Goal: Task Accomplishment & Management: Complete application form

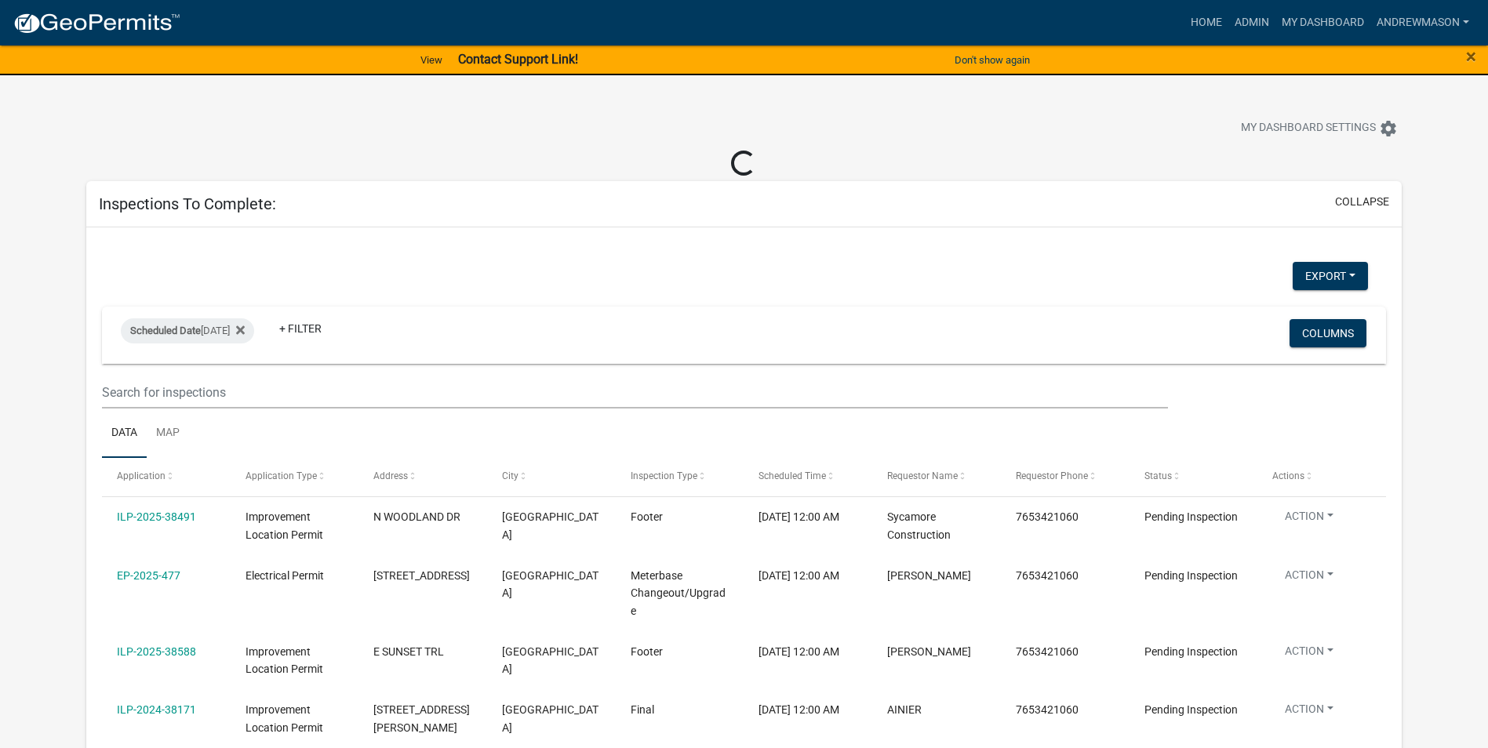
select select "3: 100"
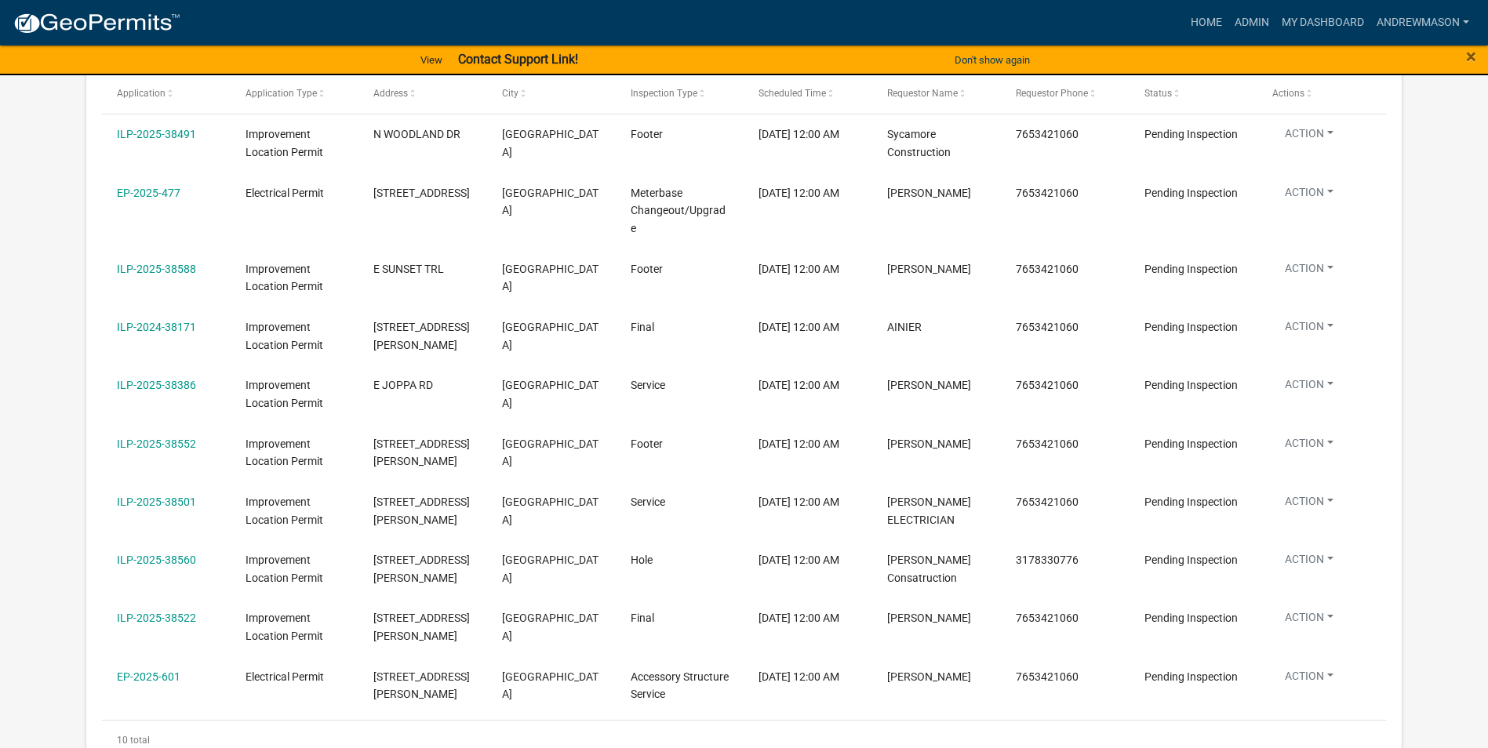
scroll to position [392, 0]
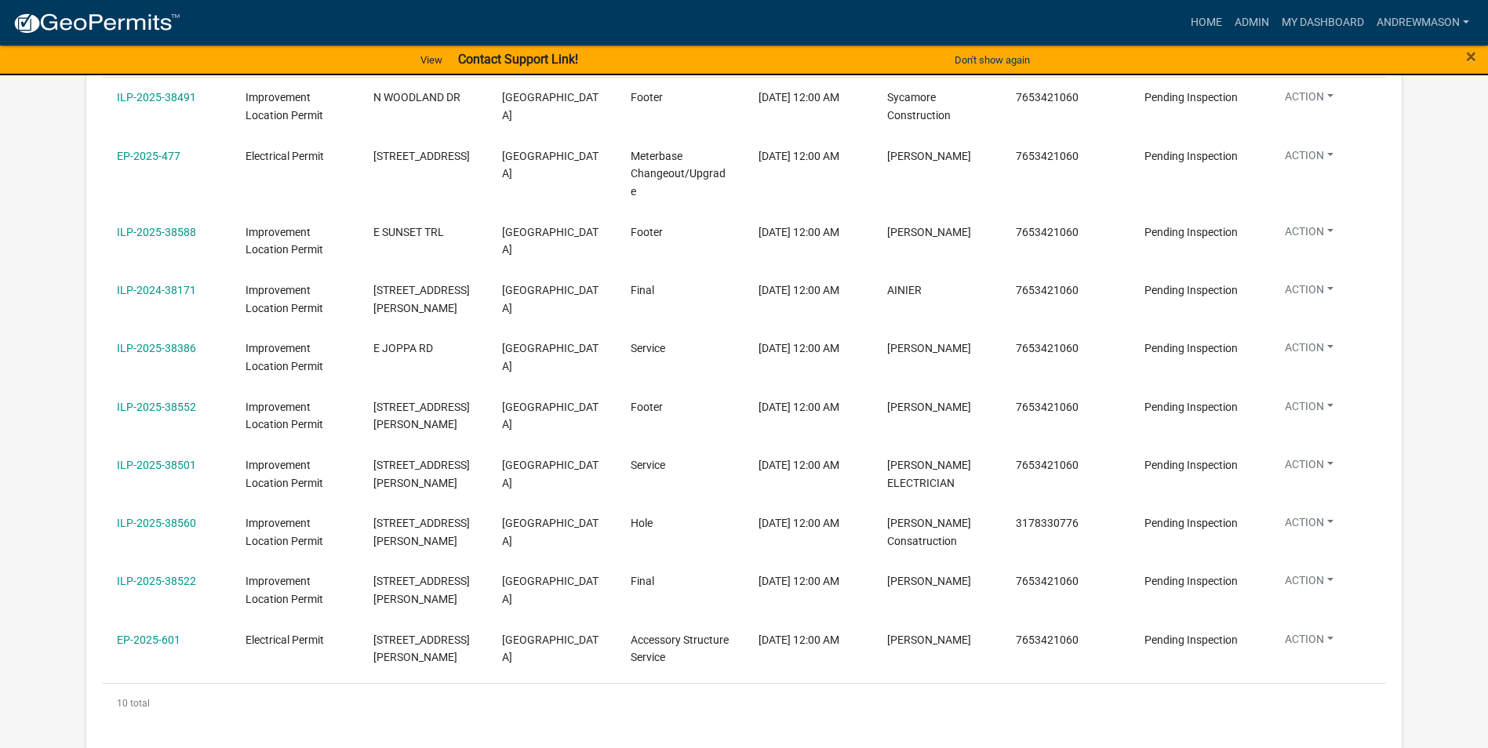
click at [165, 643] on link "EP-2025-601" at bounding box center [149, 640] width 64 height 13
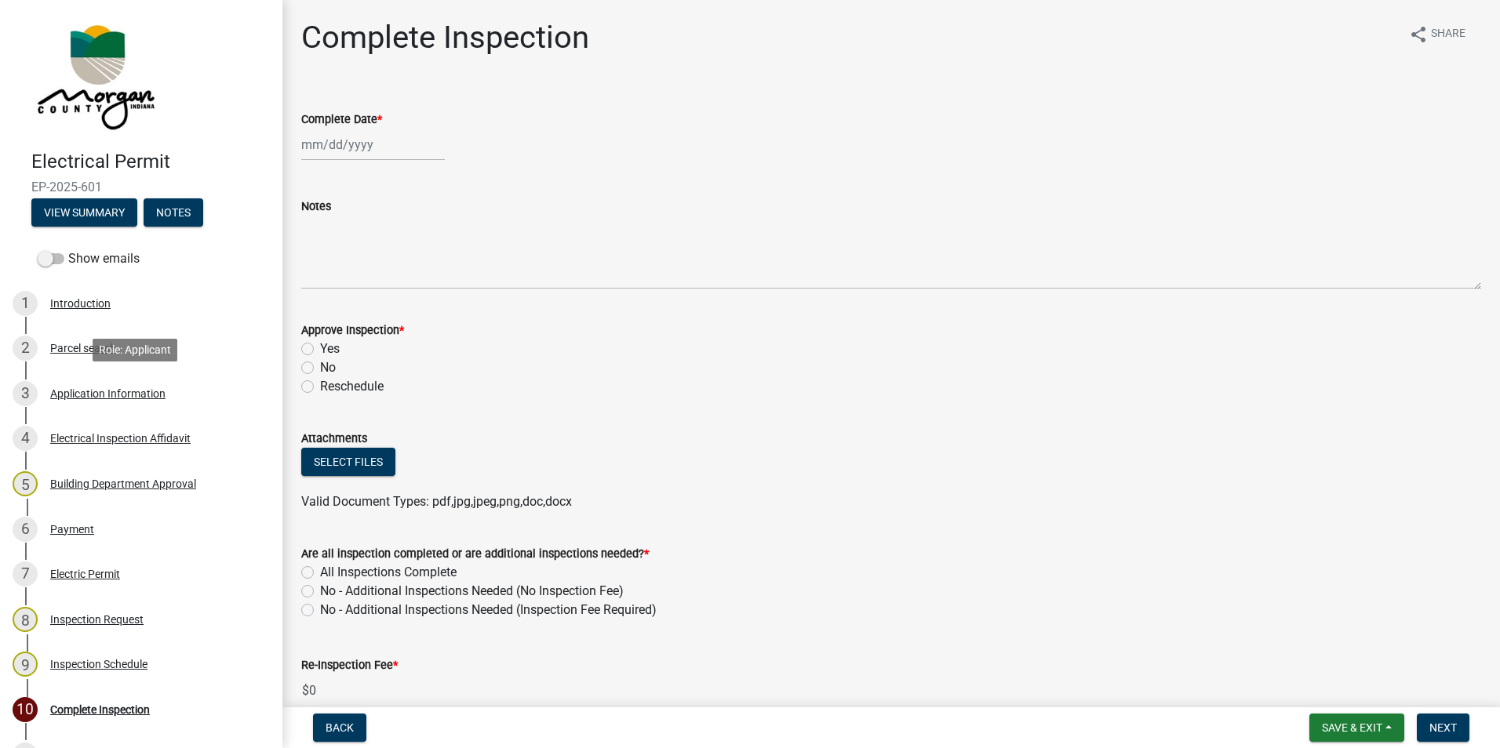
click at [108, 396] on div "Application Information" at bounding box center [107, 393] width 115 height 11
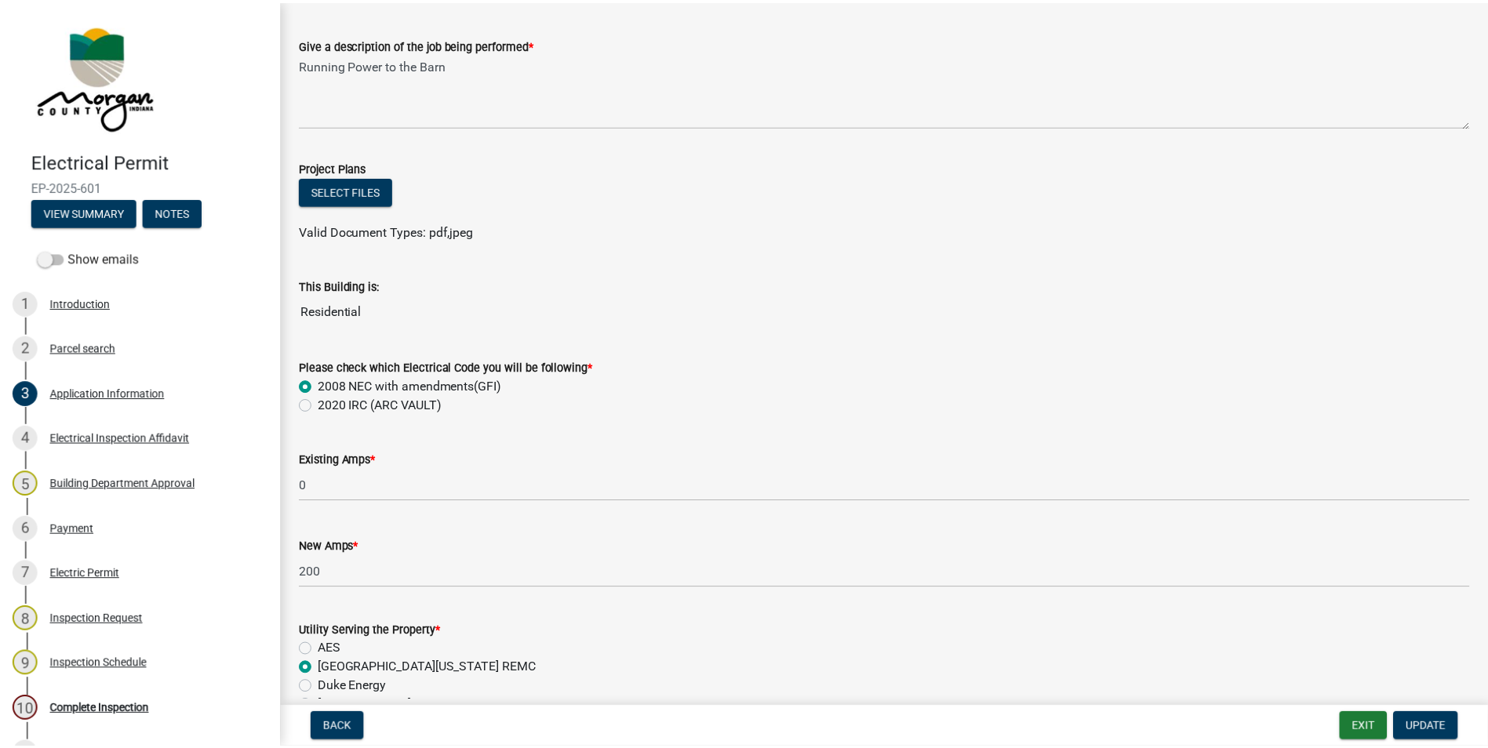
scroll to position [706, 0]
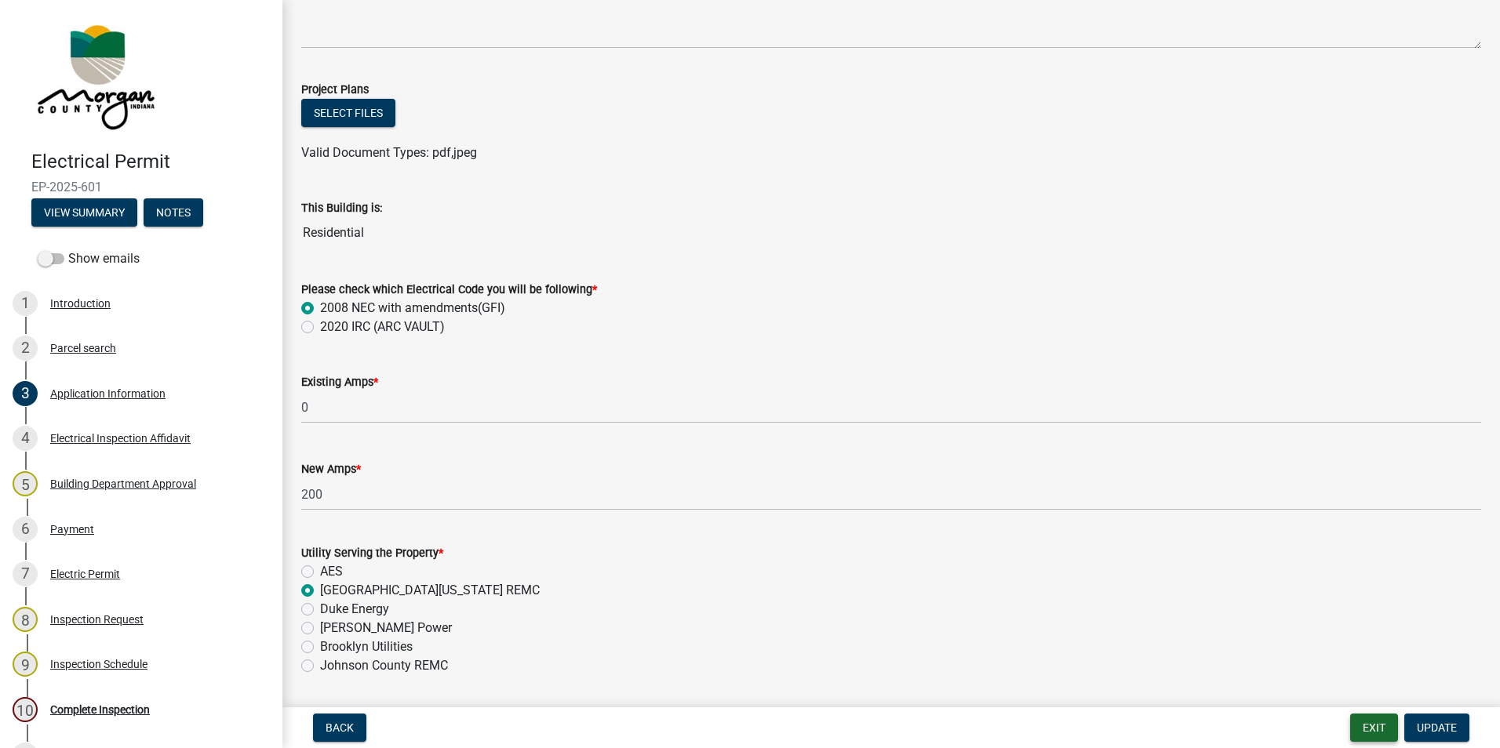
drag, startPoint x: 1363, startPoint y: 727, endPoint x: 1279, endPoint y: 676, distance: 98.9
click at [1363, 726] on button "Exit" at bounding box center [1374, 728] width 48 height 28
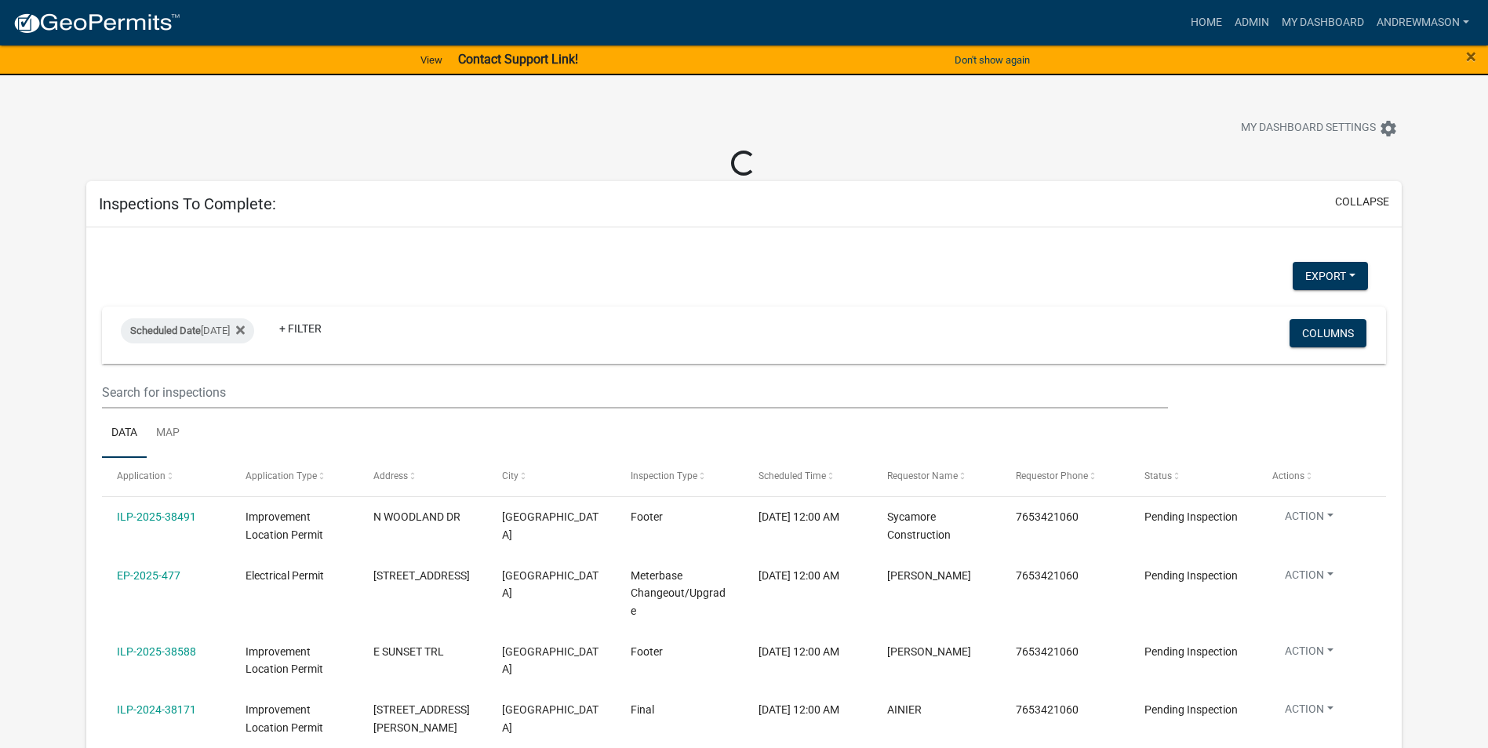
select select "3: 100"
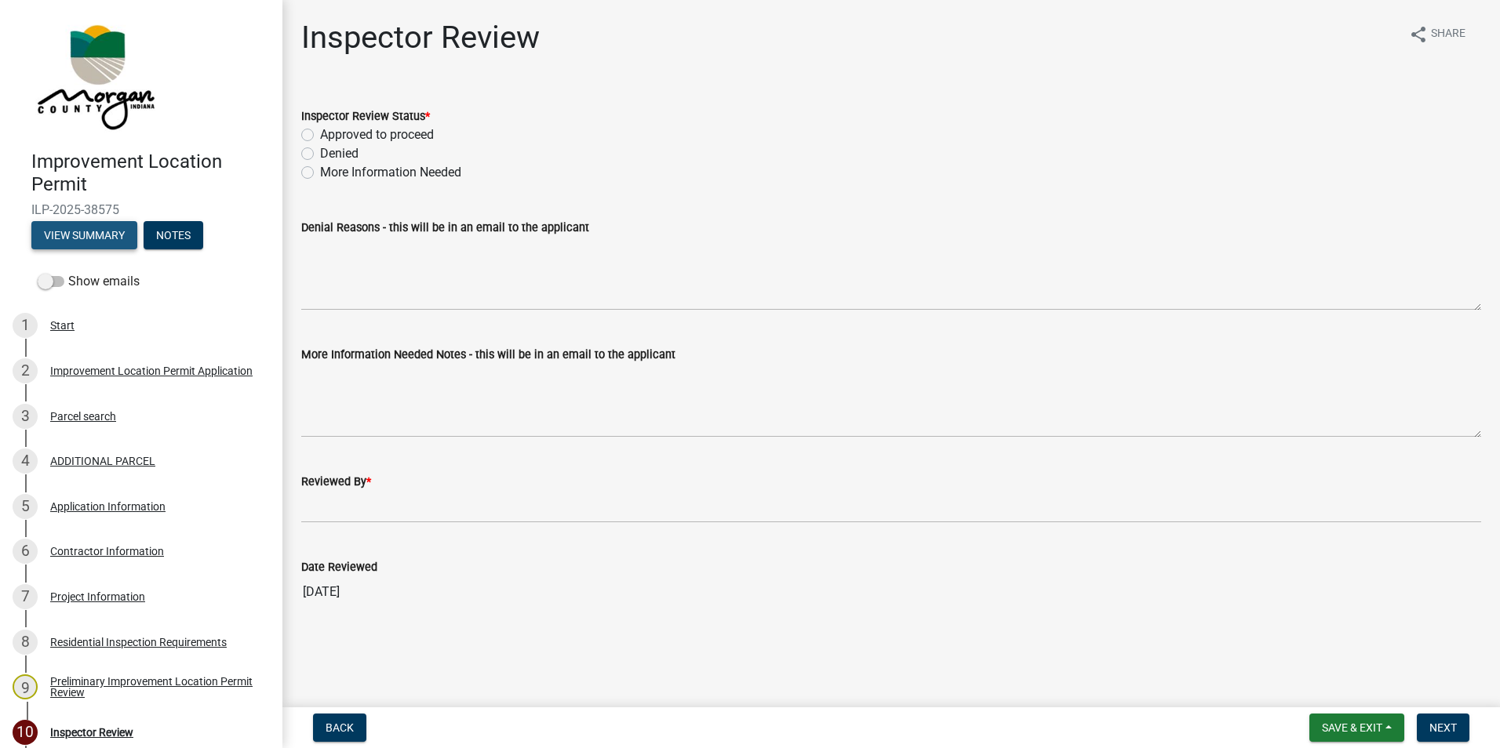
click at [96, 235] on button "View Summary" at bounding box center [84, 235] width 106 height 28
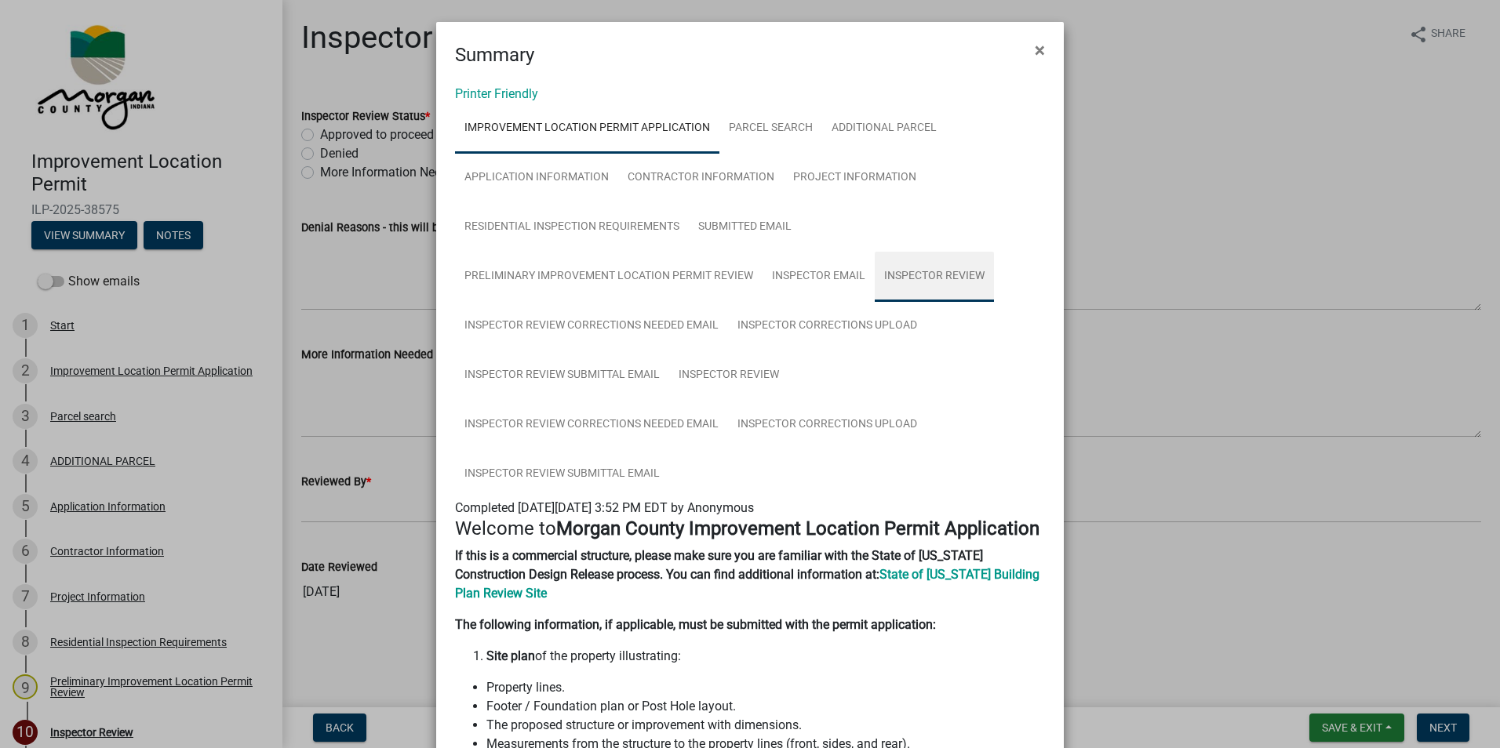
click at [927, 280] on link "Inspector Review" at bounding box center [934, 277] width 119 height 50
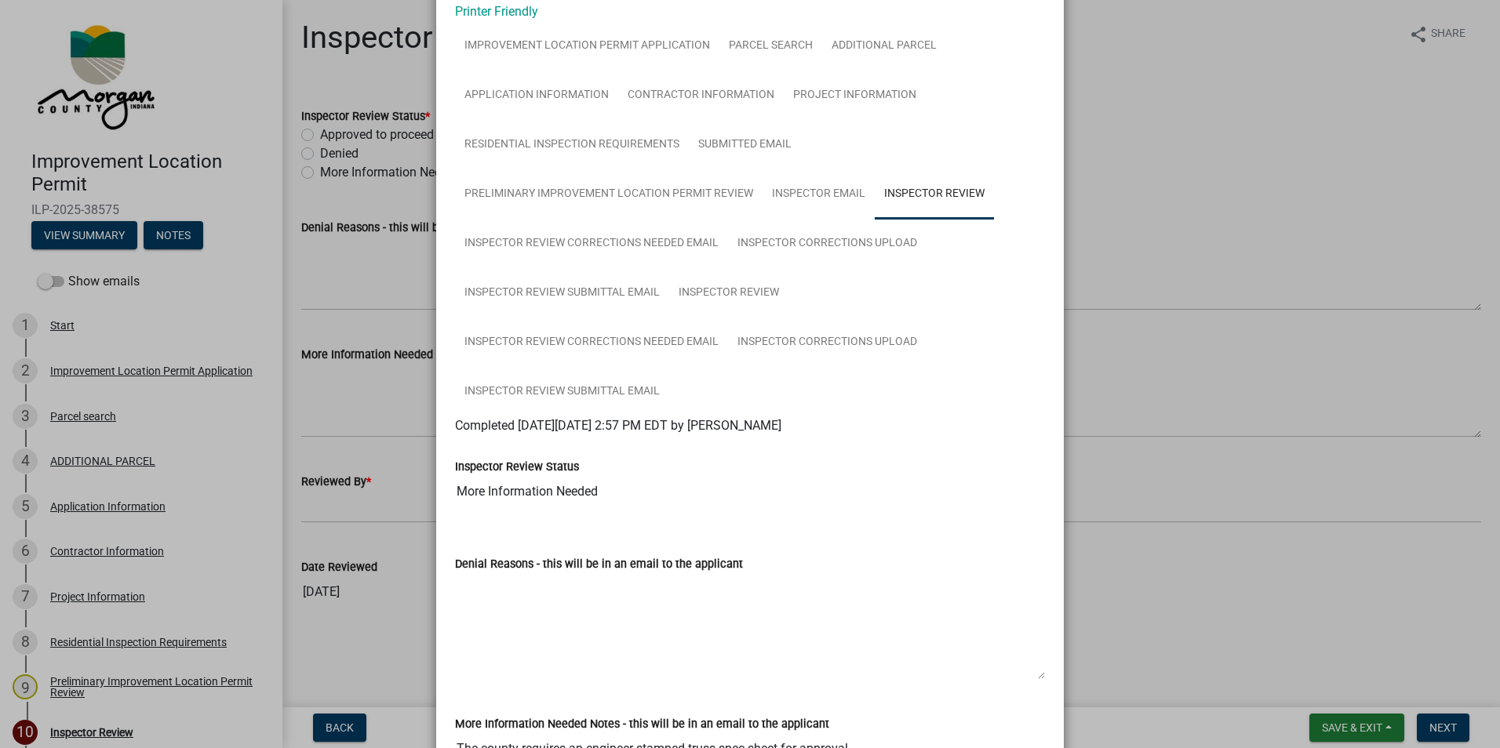
scroll to position [82, 0]
click at [757, 242] on link "Inspector Corrections Upload" at bounding box center [827, 245] width 198 height 50
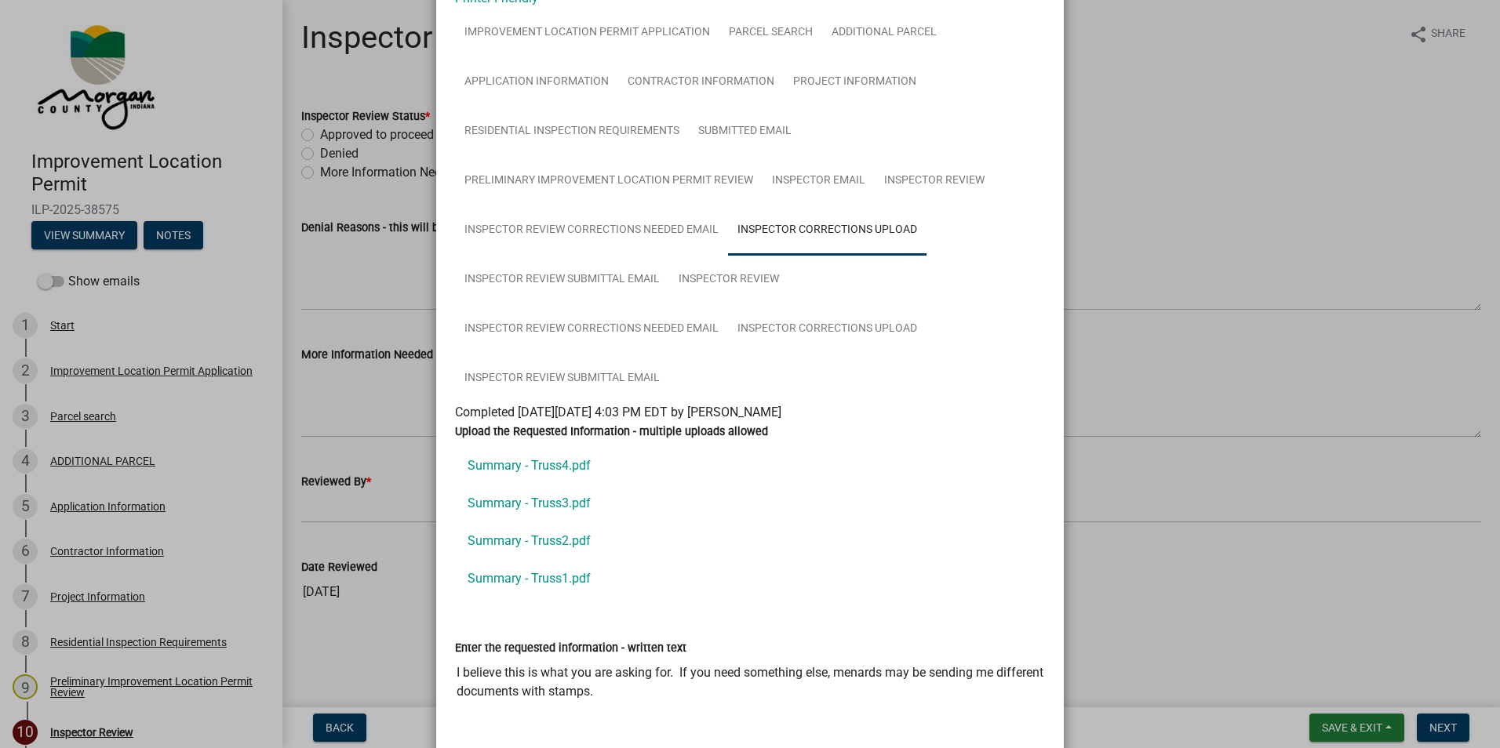
scroll to position [78, 0]
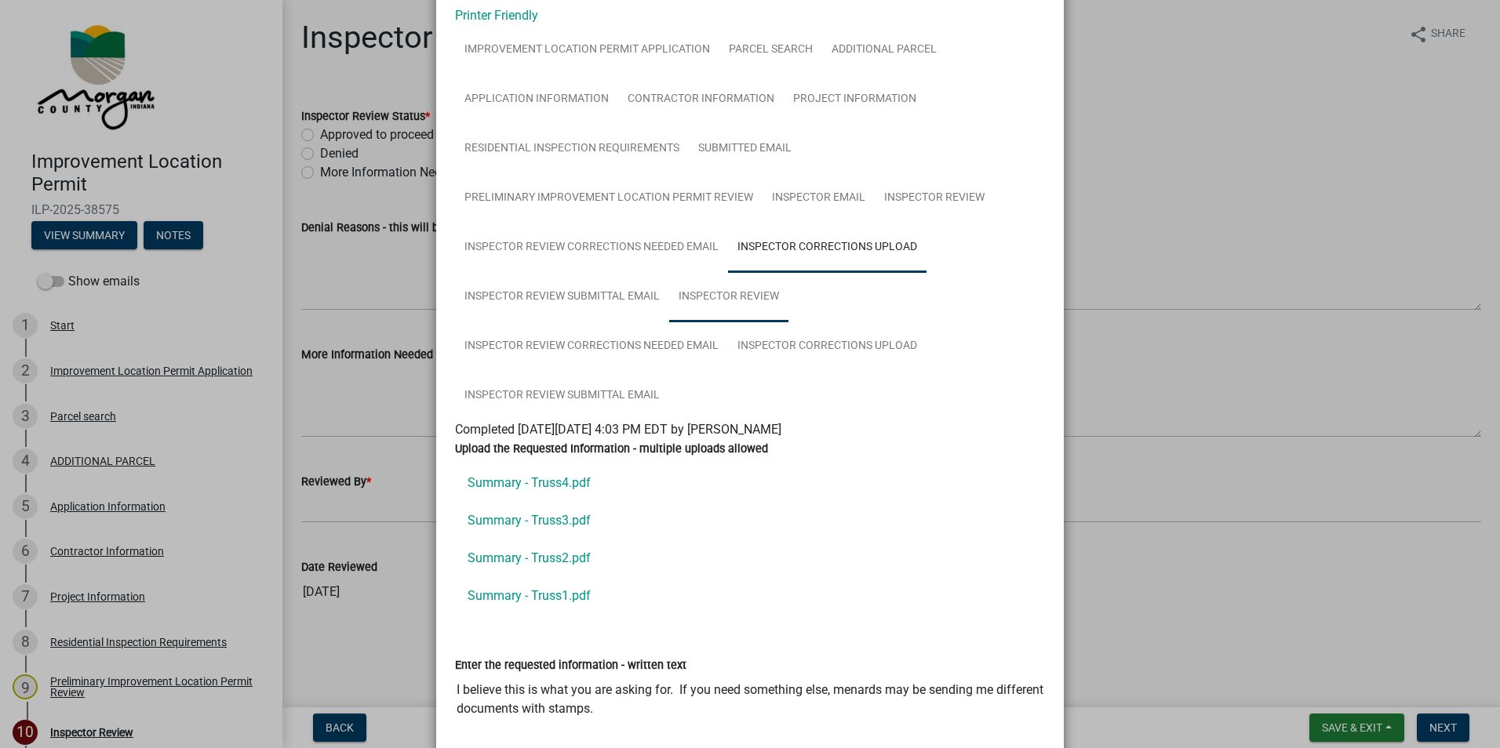
click at [724, 293] on link "Inspector Review" at bounding box center [728, 297] width 119 height 50
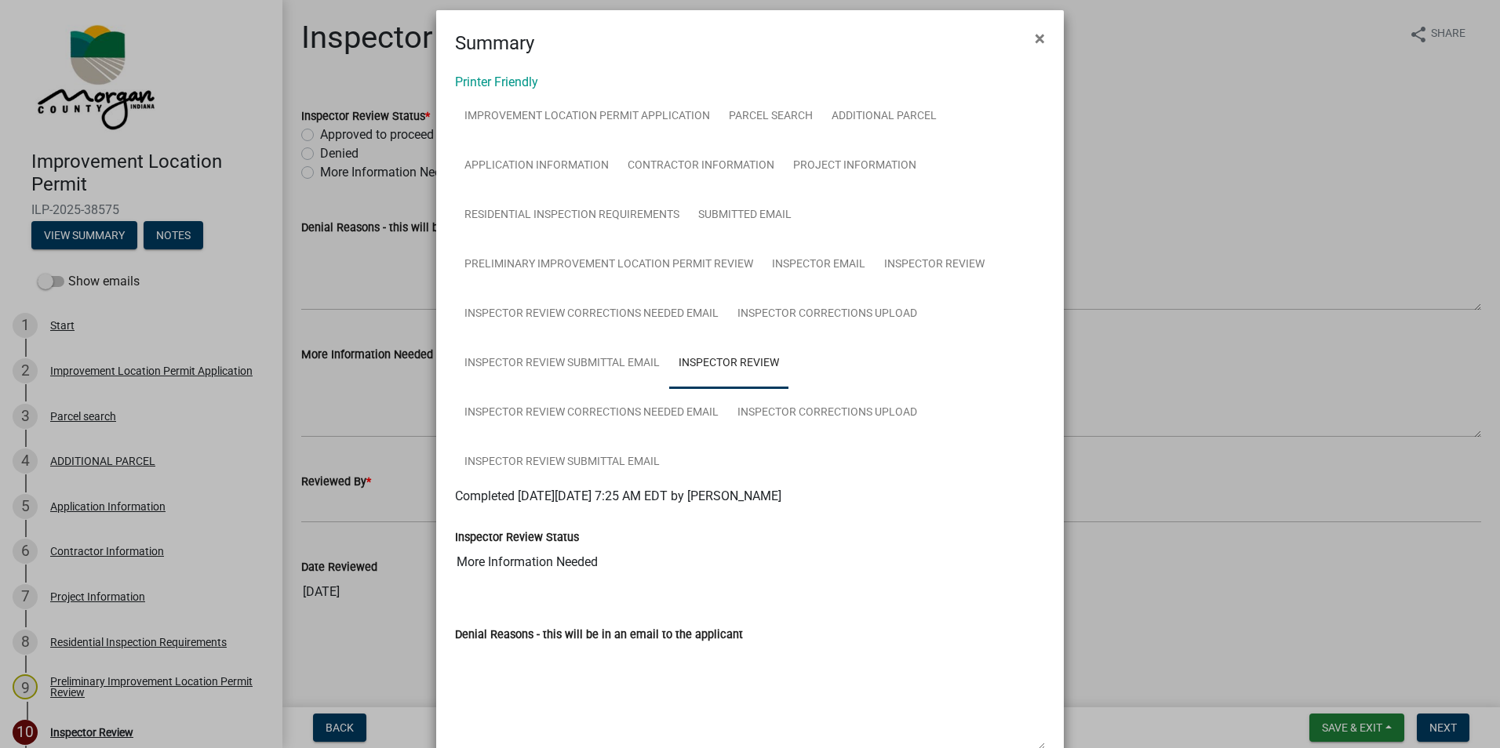
scroll to position [0, 0]
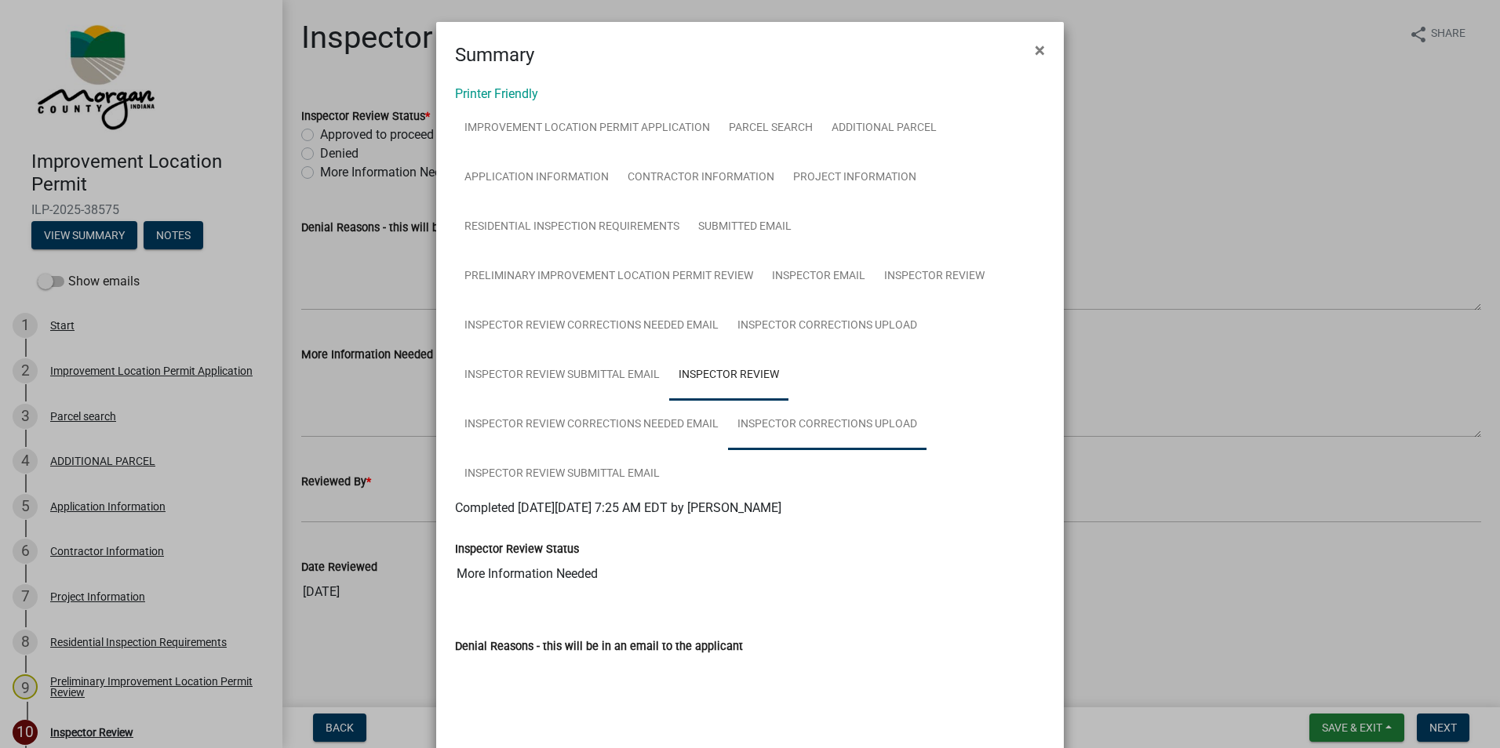
click at [808, 429] on link "Inspector Corrections Upload" at bounding box center [827, 425] width 198 height 50
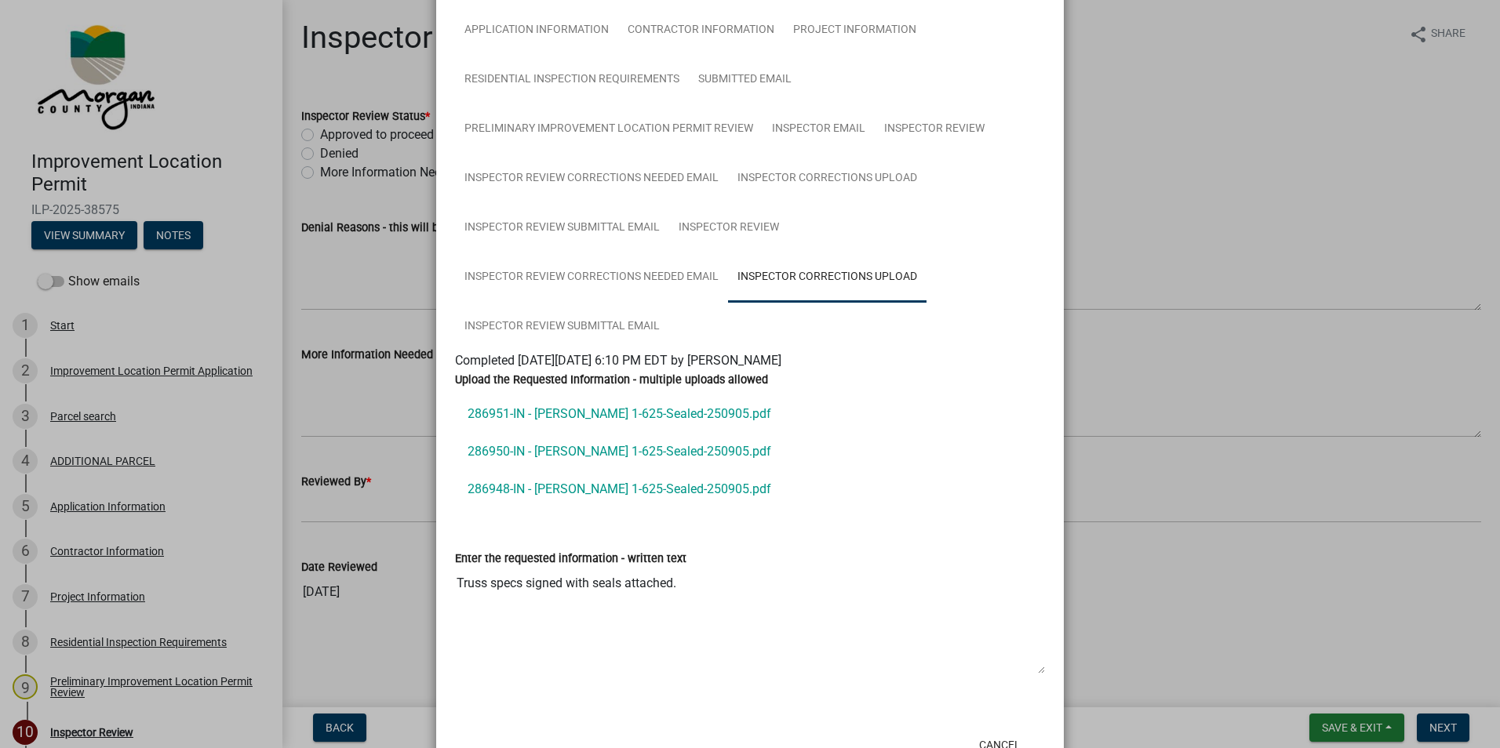
scroll to position [204, 0]
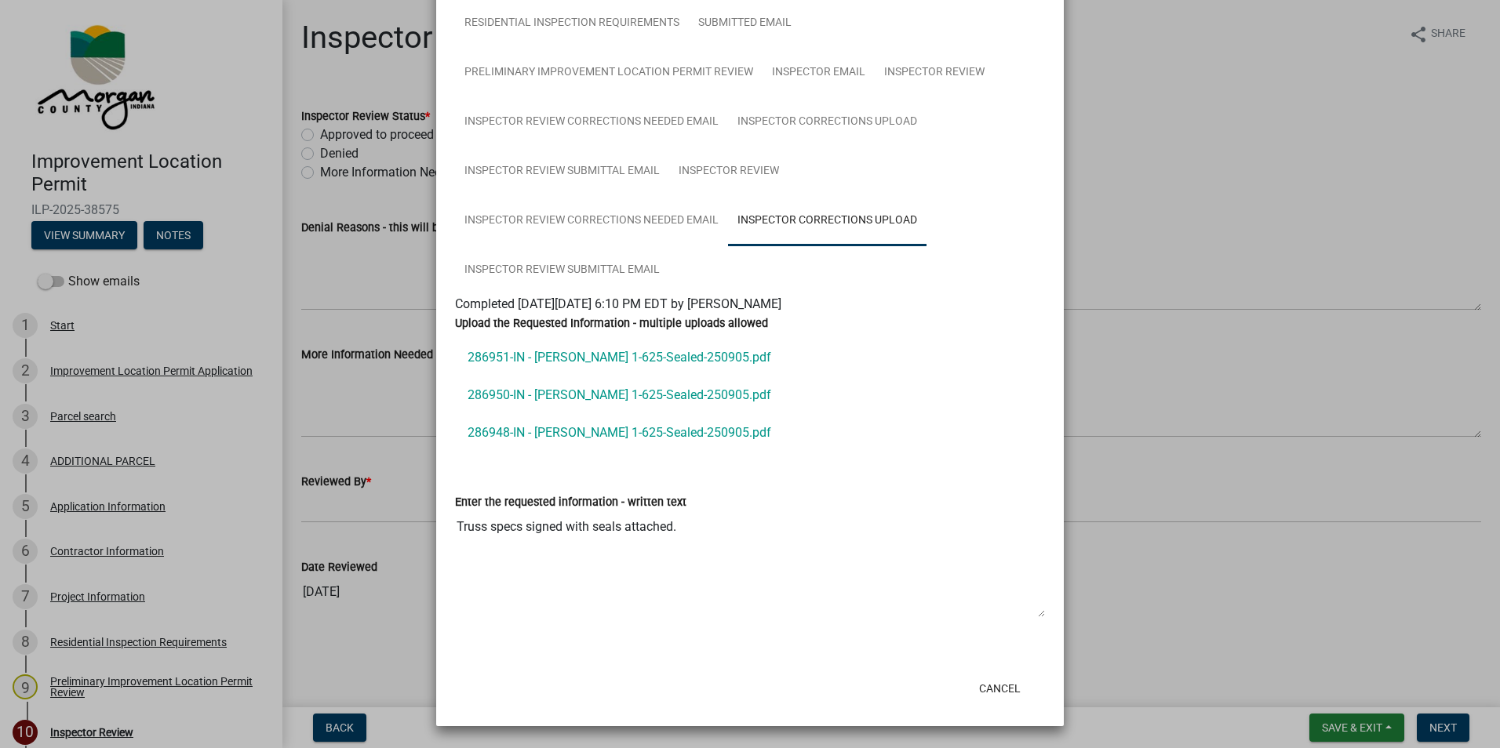
click at [653, 431] on link "286948-IN - Samit Khakurel 1-625-Sealed-250905.pdf" at bounding box center [750, 433] width 590 height 38
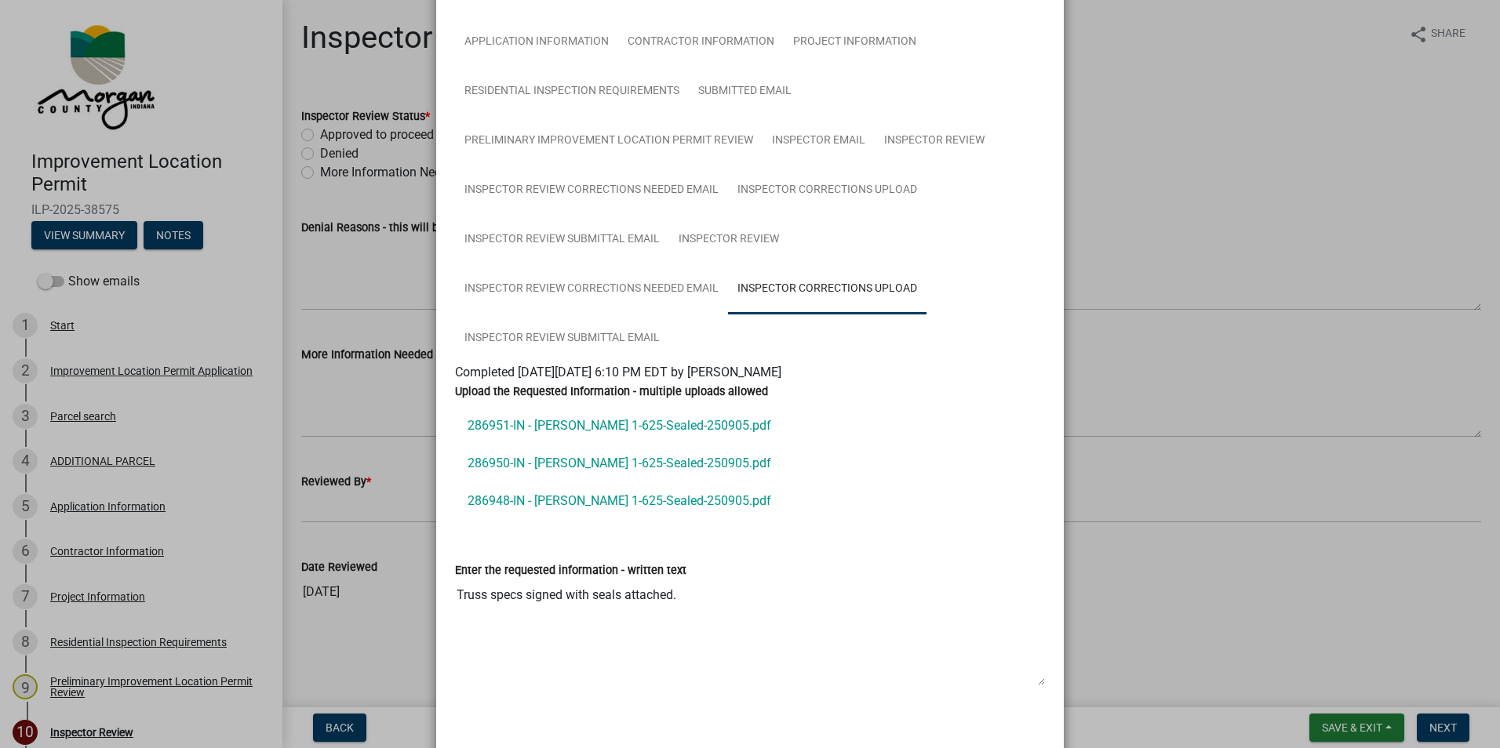
scroll to position [157, 0]
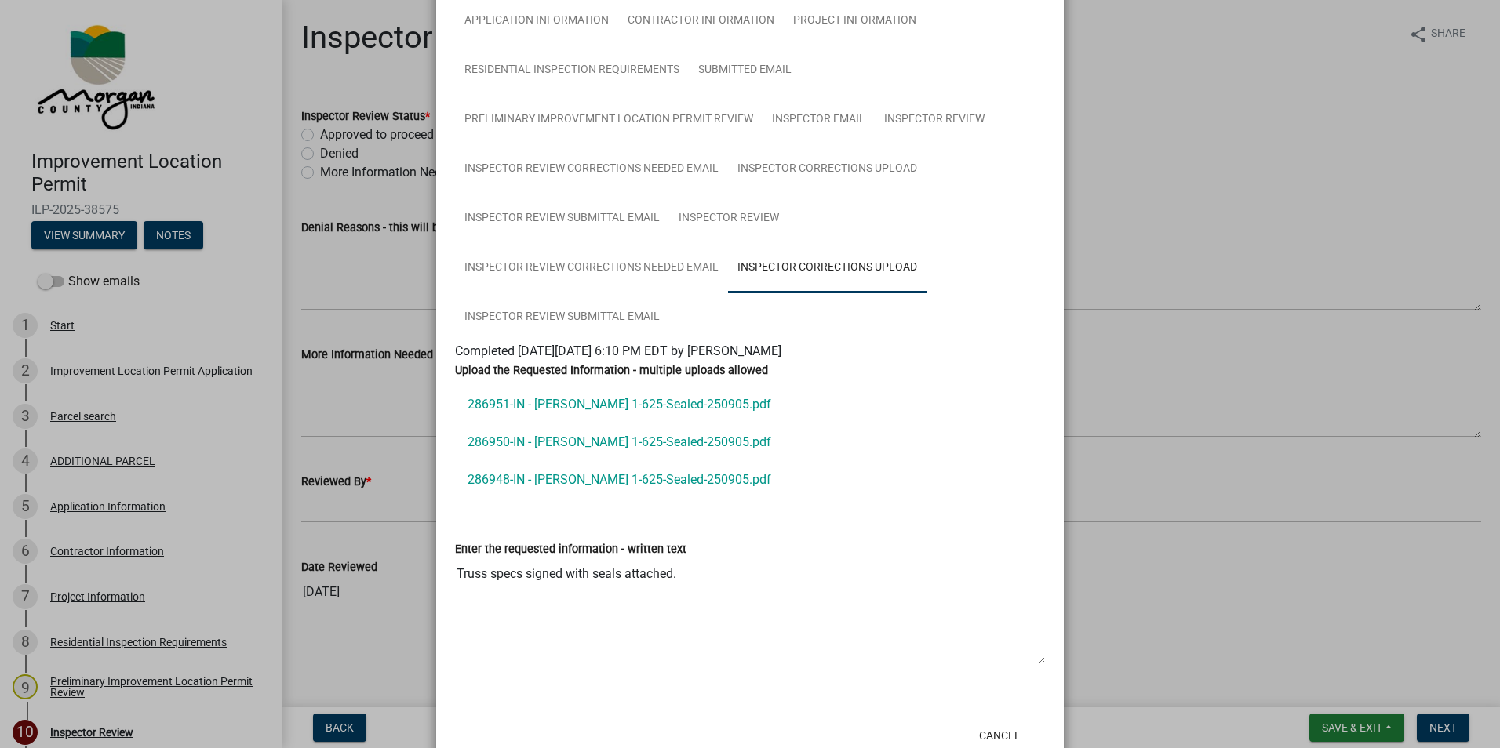
click at [643, 440] on link "286950-IN - Samit Khakurel 1-625-Sealed-250905.pdf" at bounding box center [750, 443] width 590 height 38
click at [740, 401] on link "286951-IN - Samit Khakurel 1-625-Sealed-250905.pdf" at bounding box center [750, 405] width 590 height 38
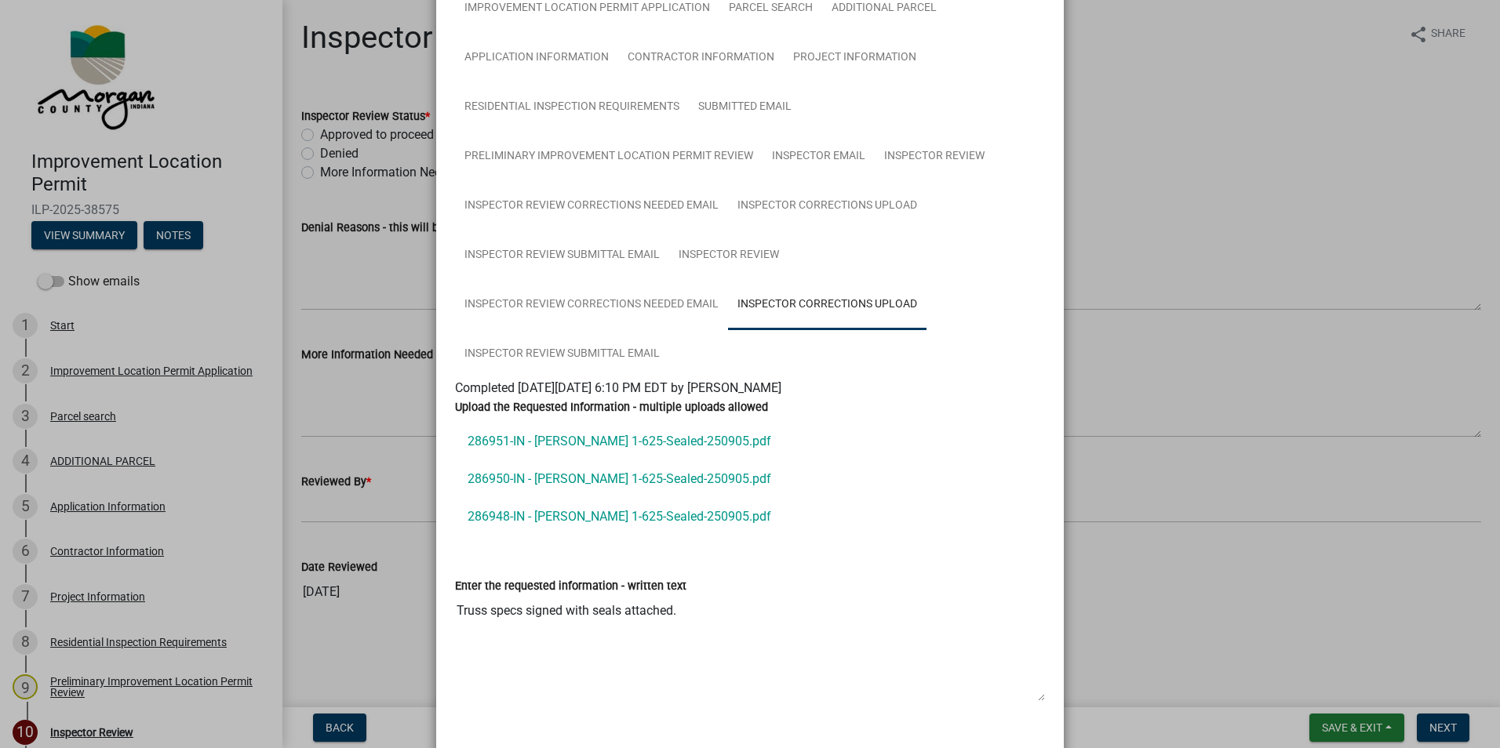
scroll to position [0, 0]
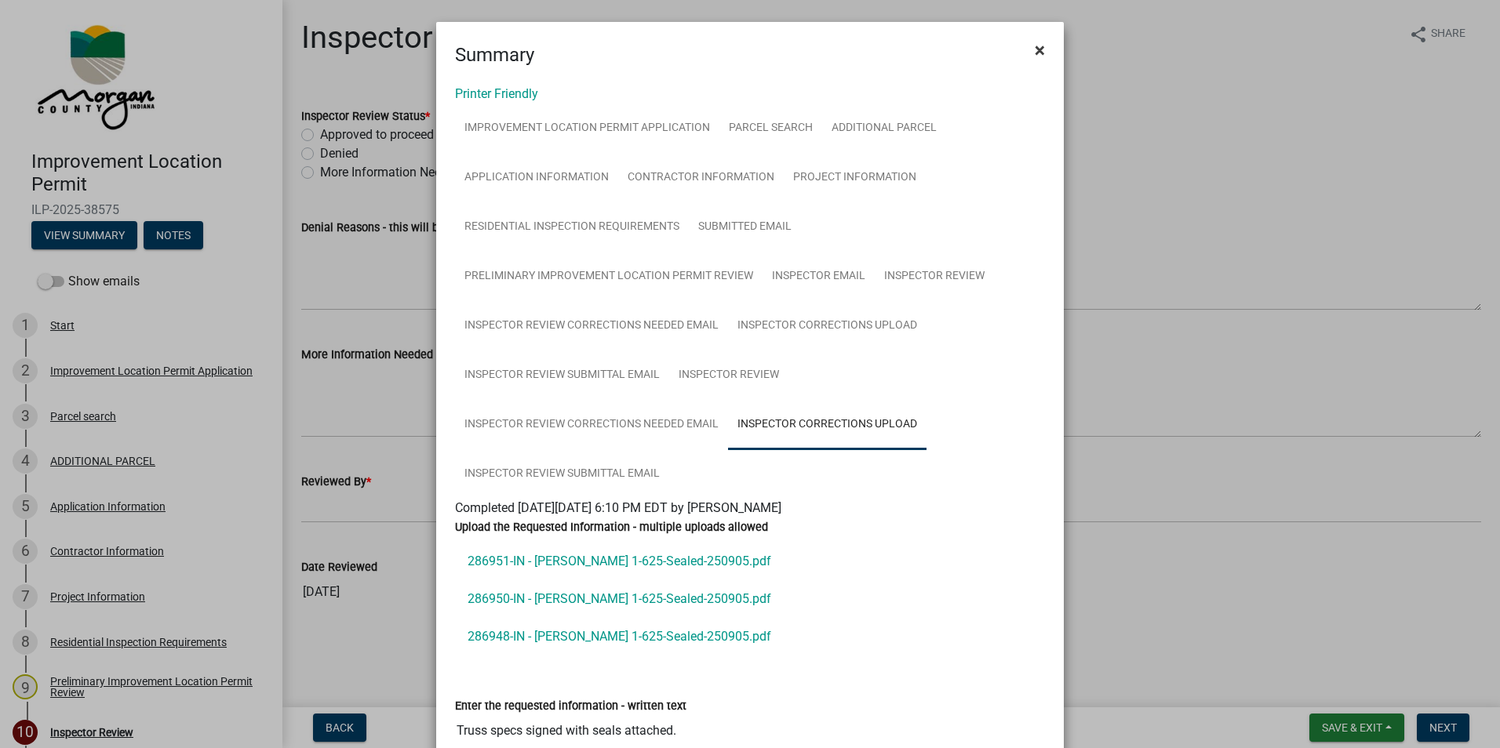
click at [1036, 49] on span "×" at bounding box center [1040, 50] width 10 height 22
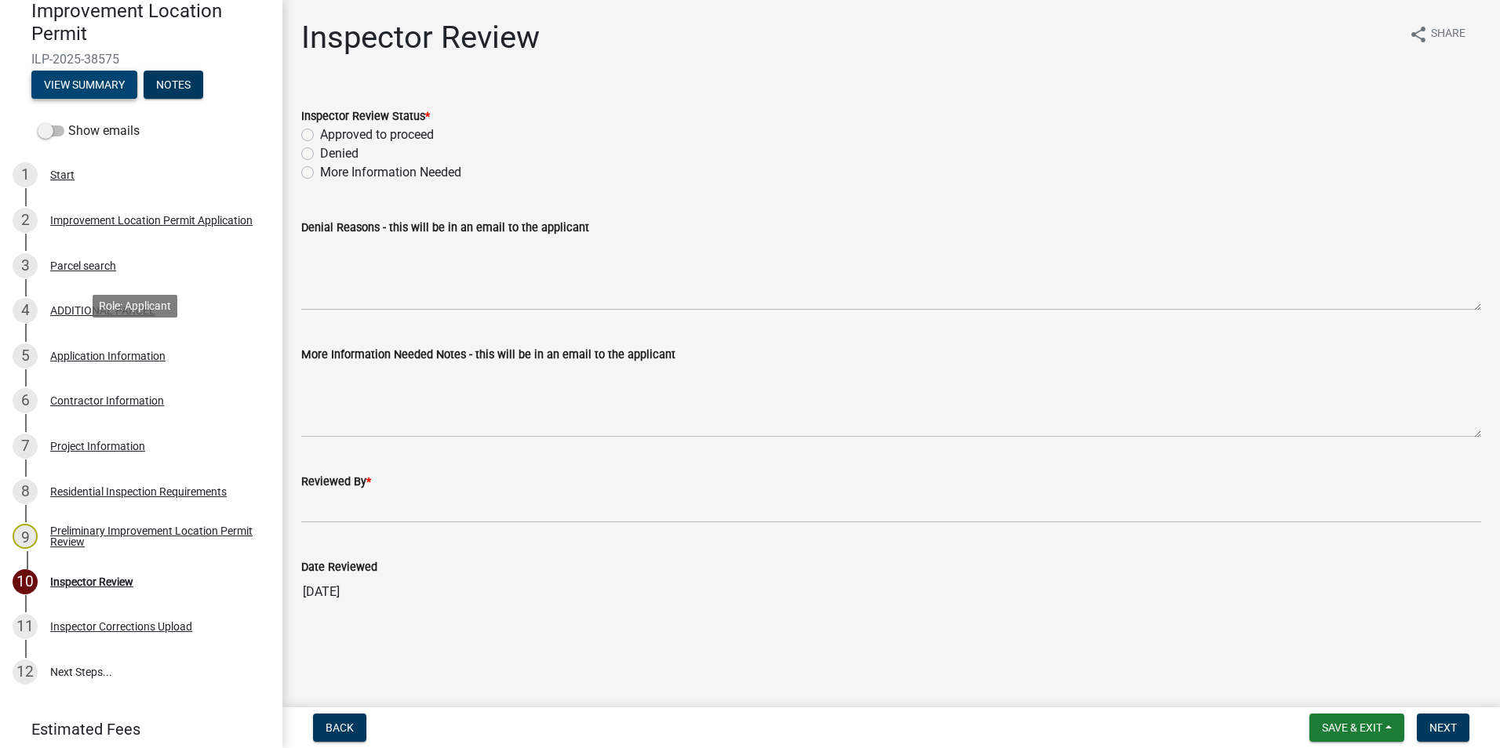
scroll to position [157, 0]
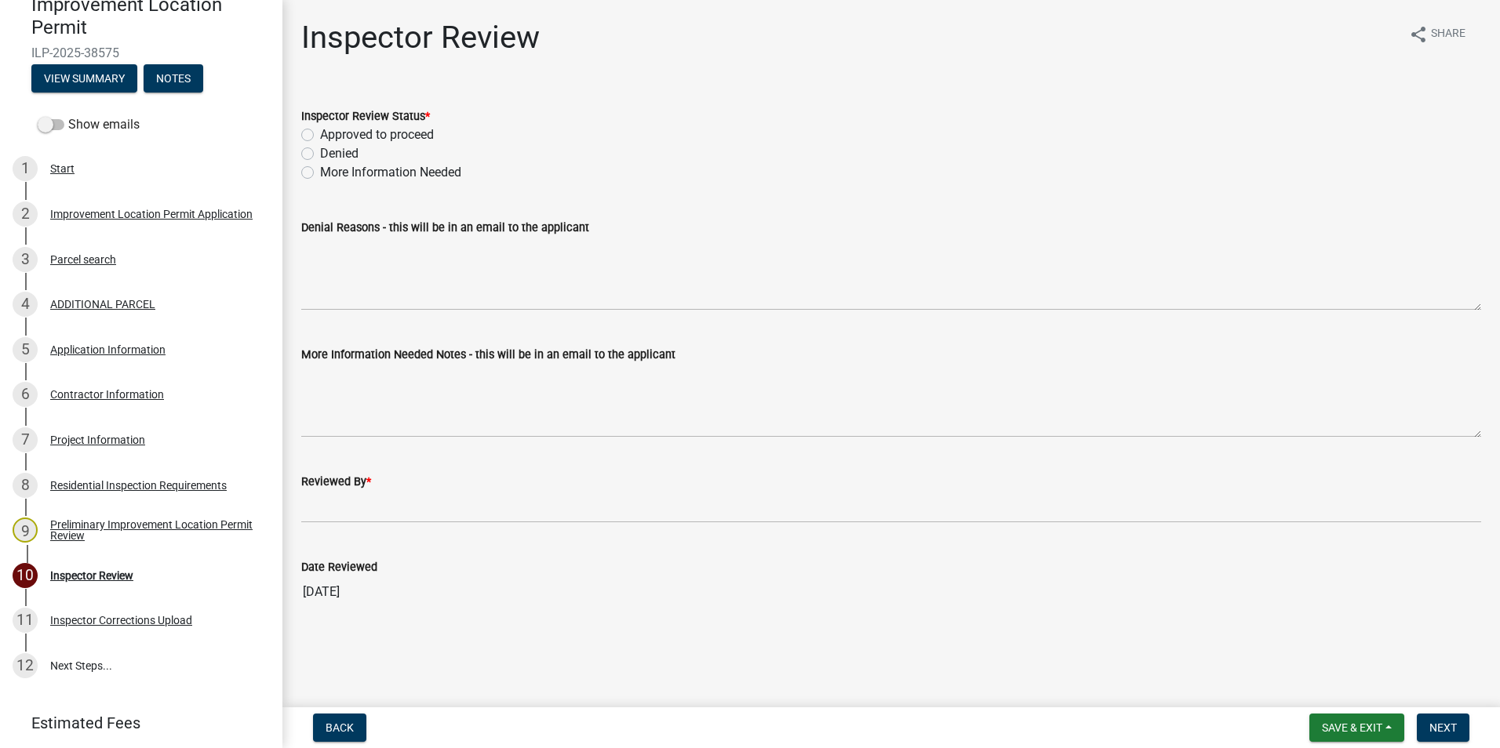
click at [96, 347] on div "Application Information" at bounding box center [107, 349] width 115 height 11
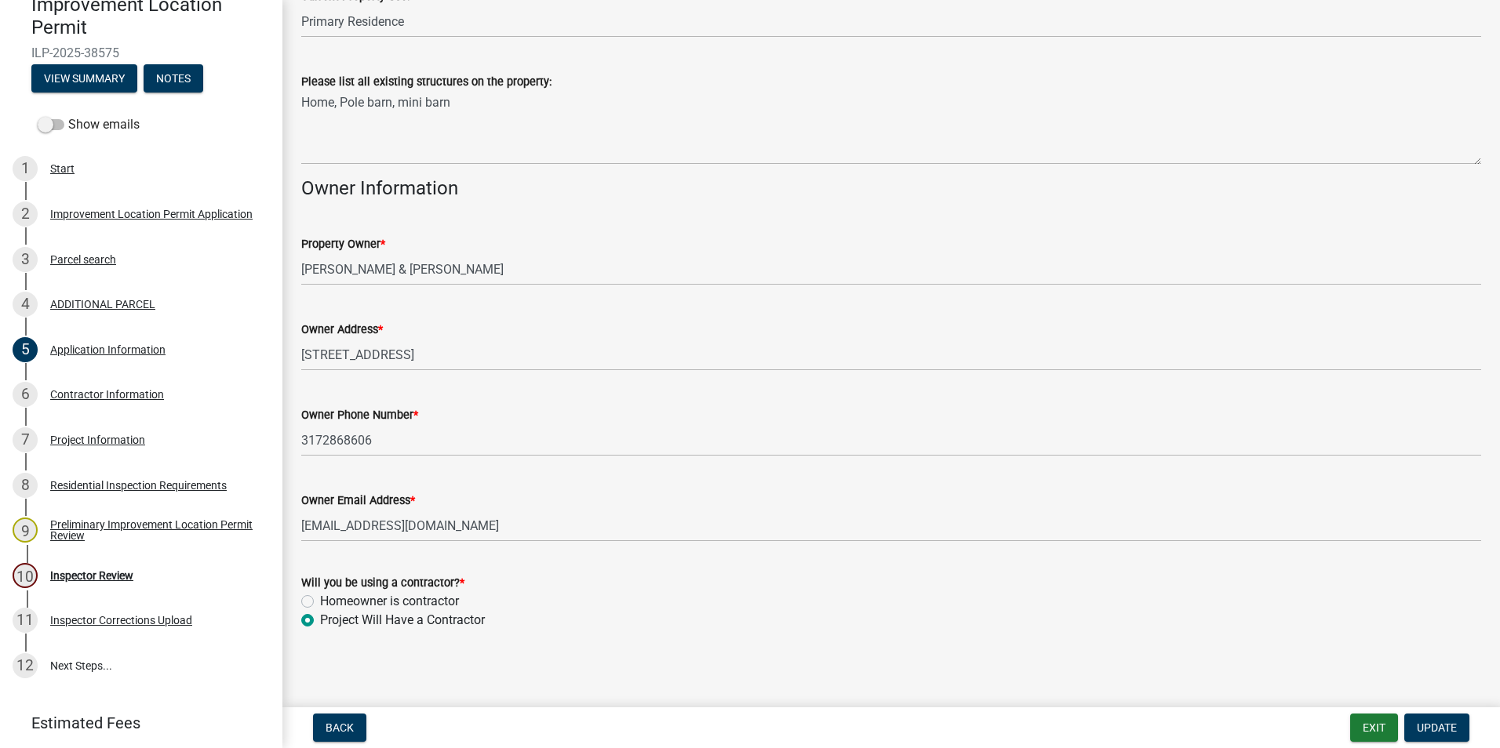
scroll to position [648, 0]
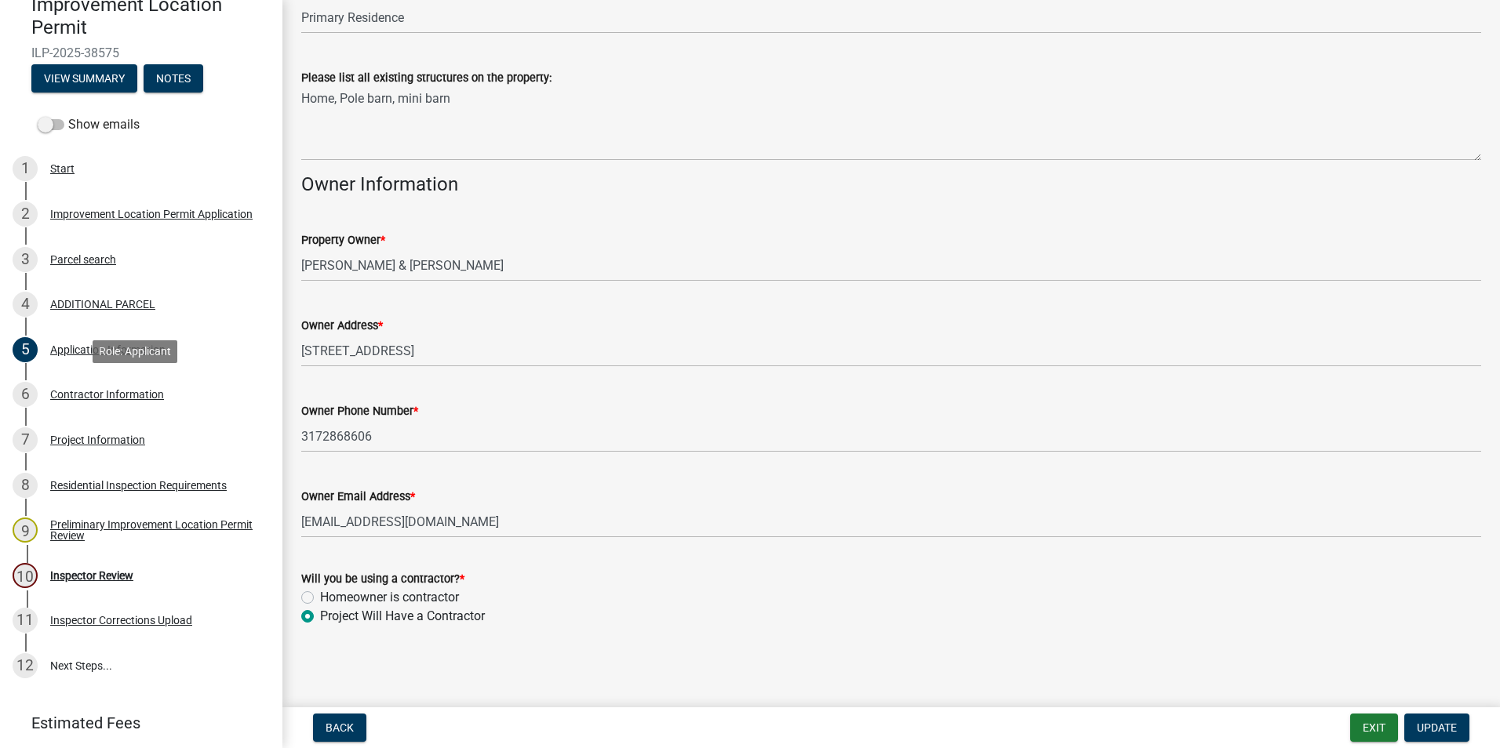
click at [115, 390] on div "Contractor Information" at bounding box center [107, 394] width 114 height 11
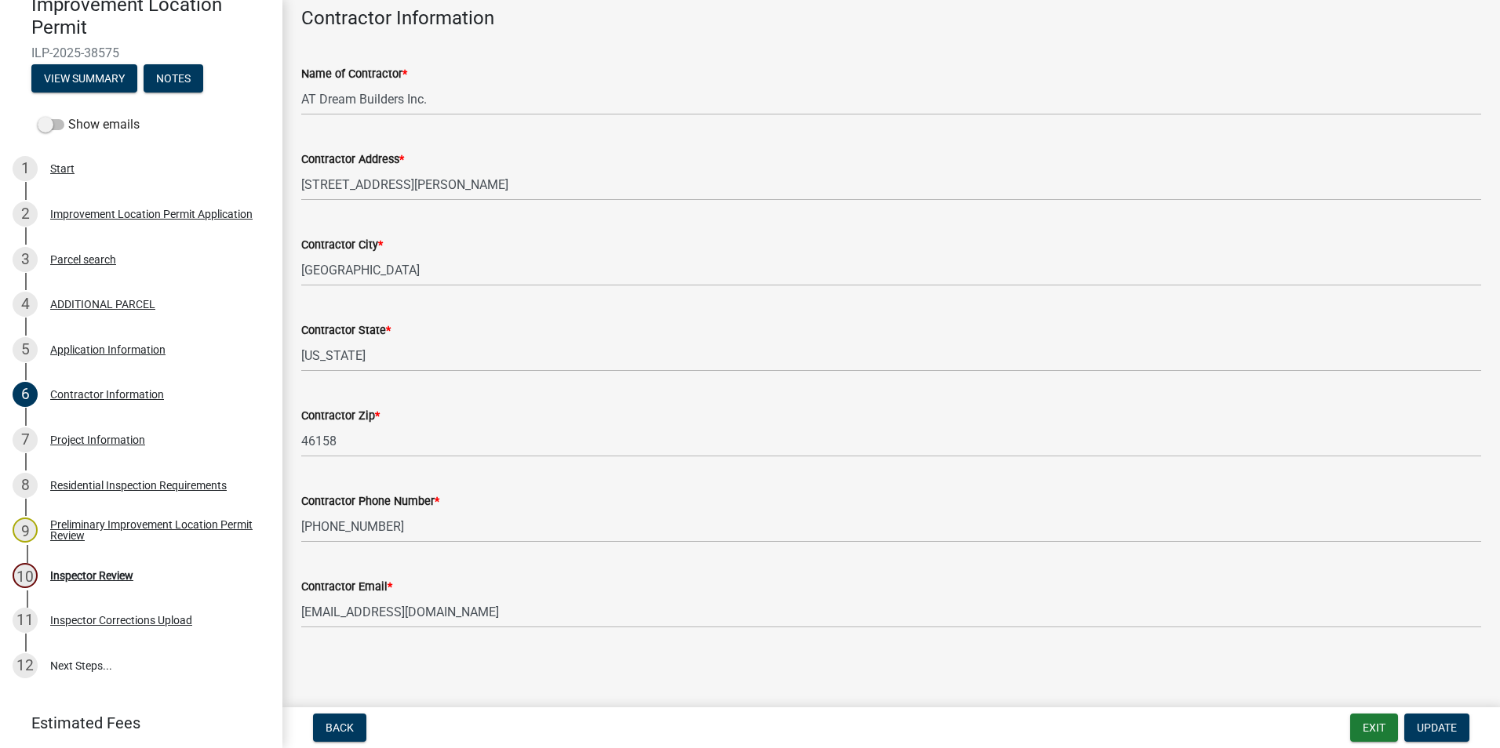
scroll to position [82, 0]
click at [86, 435] on div "Project Information" at bounding box center [97, 440] width 95 height 11
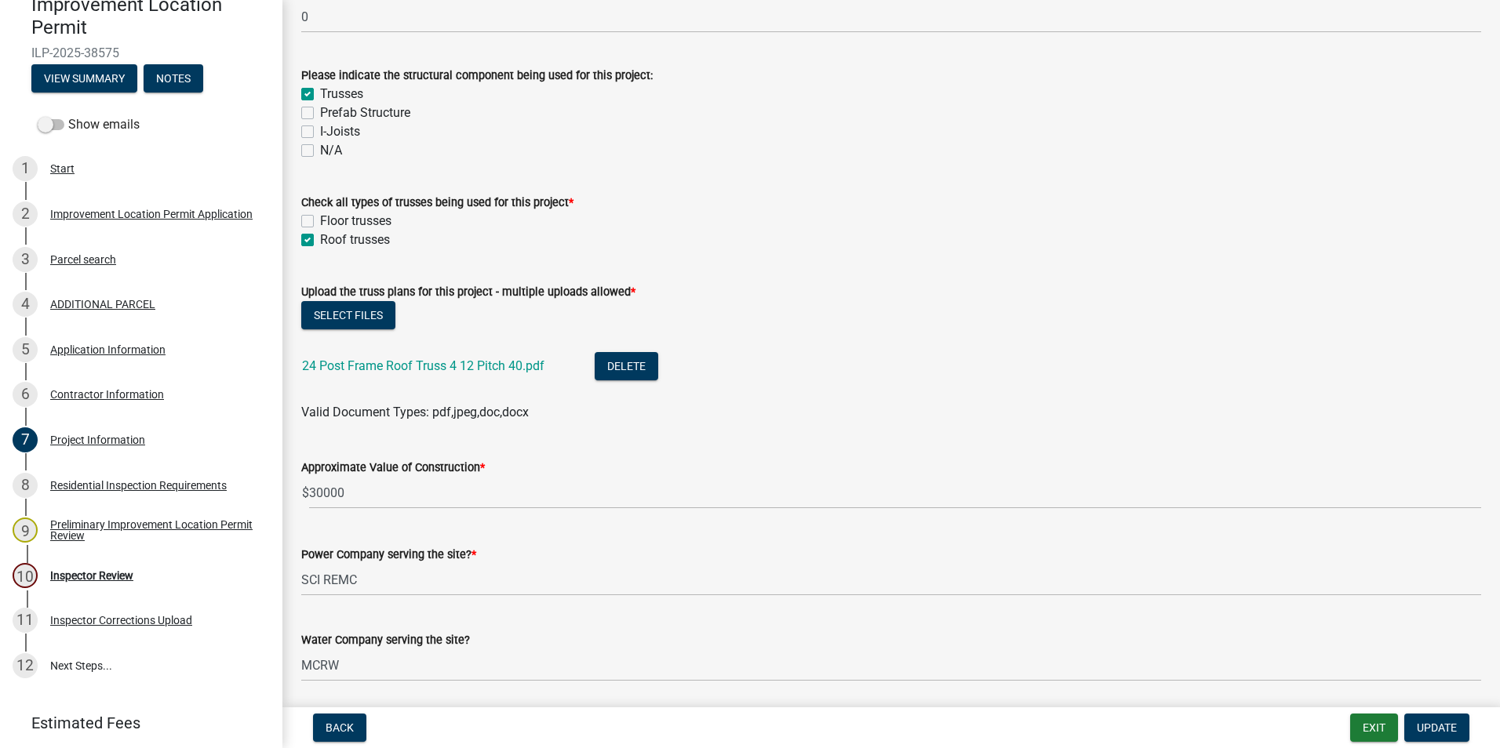
scroll to position [1490, 0]
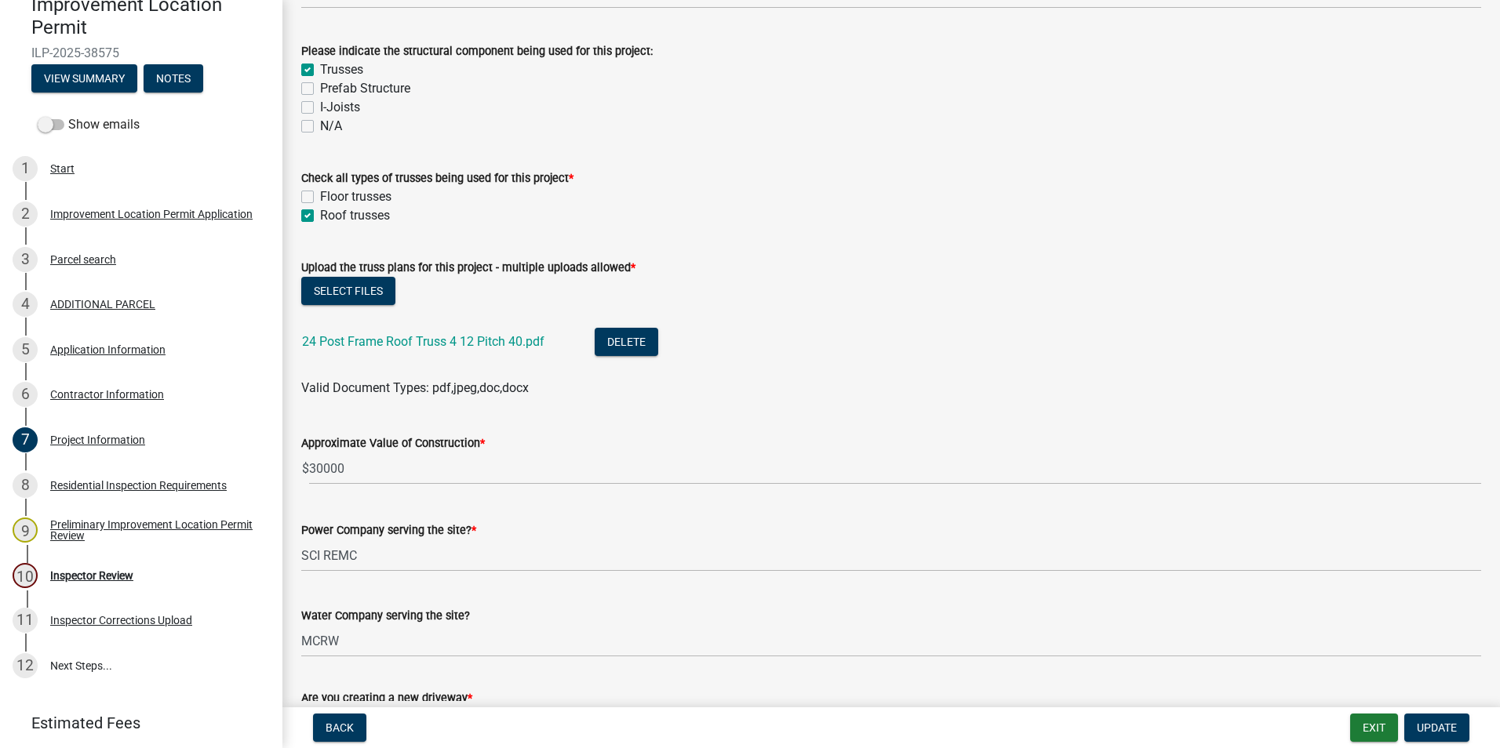
click at [456, 338] on link "24 Post Frame Roof Truss 4 12 Pitch 40.pdf" at bounding box center [423, 341] width 242 height 15
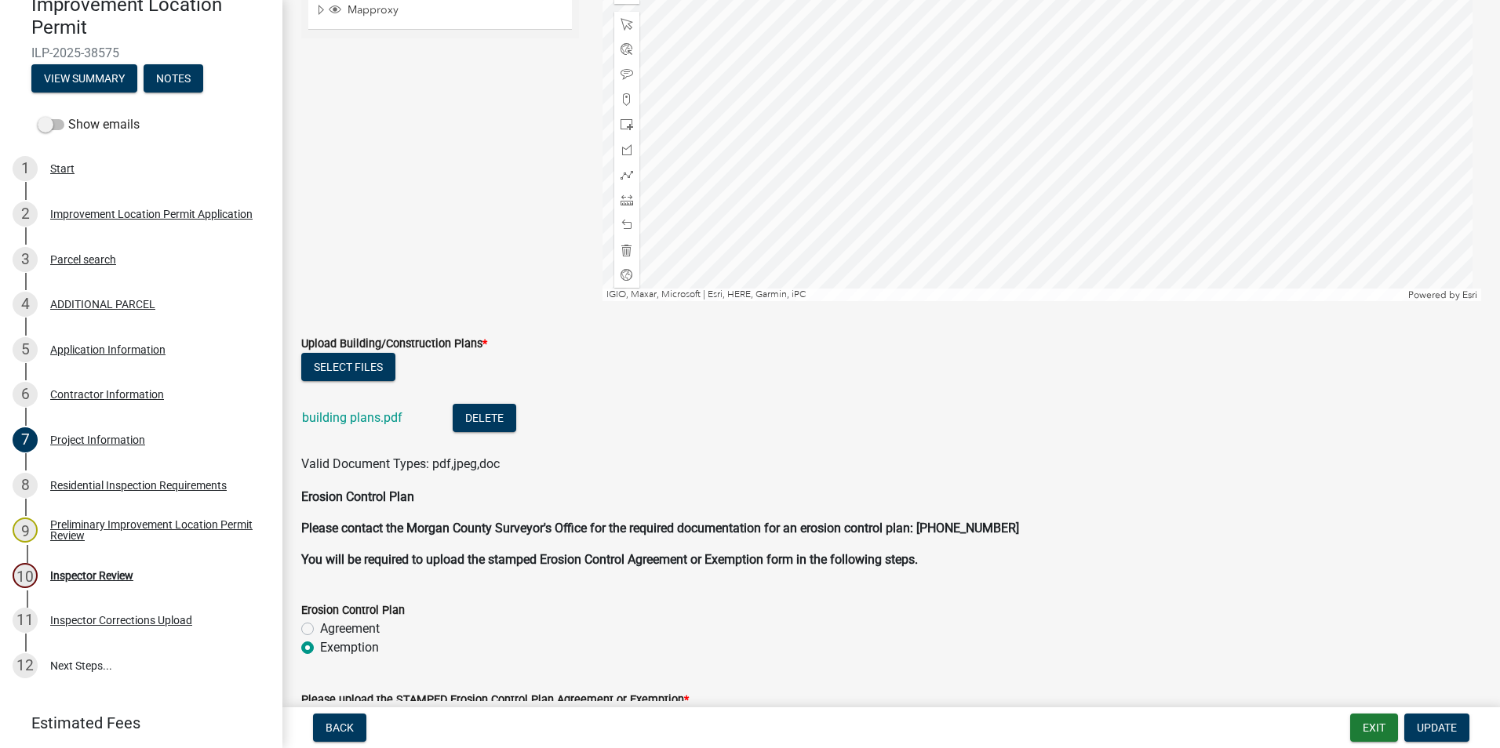
scroll to position [3295, 0]
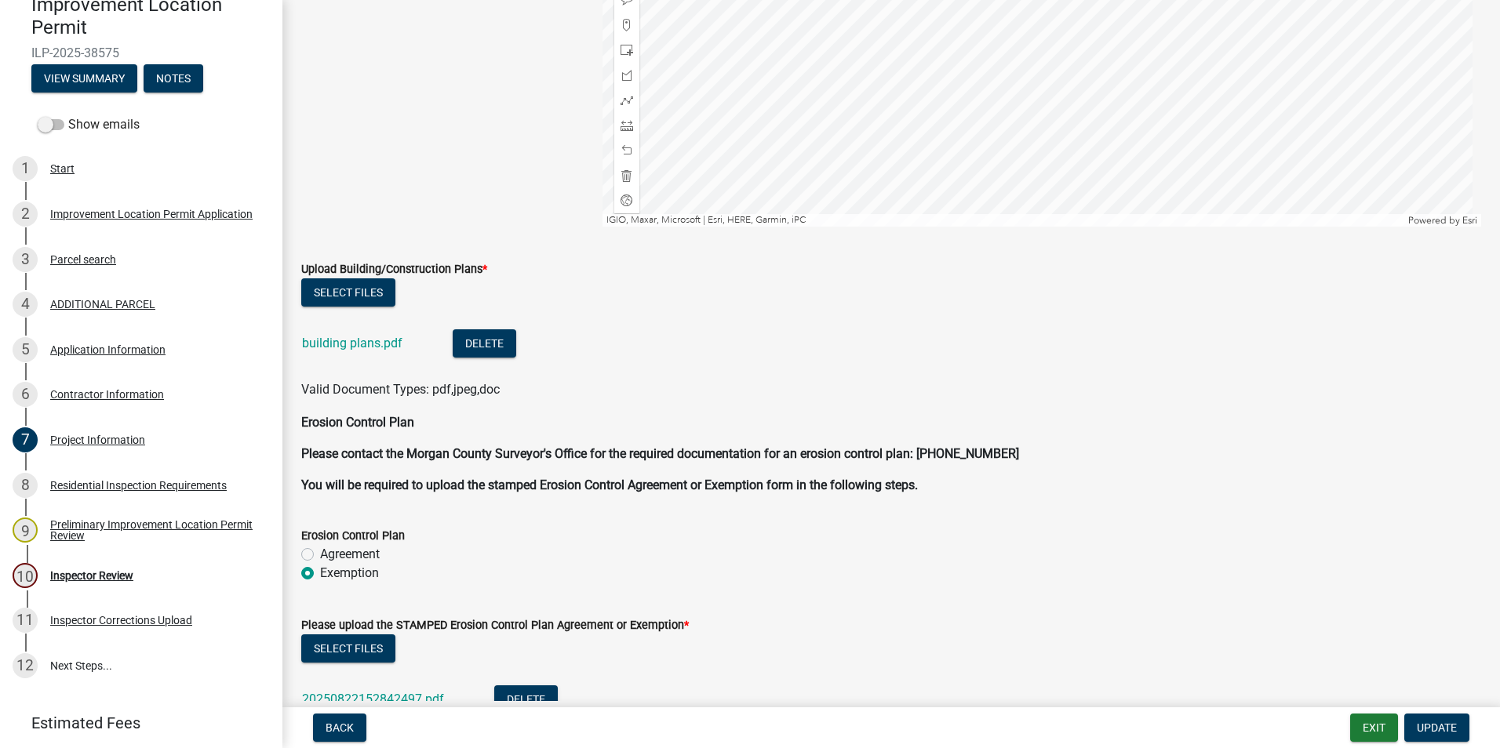
click at [369, 344] on link "building plans.pdf" at bounding box center [352, 343] width 100 height 15
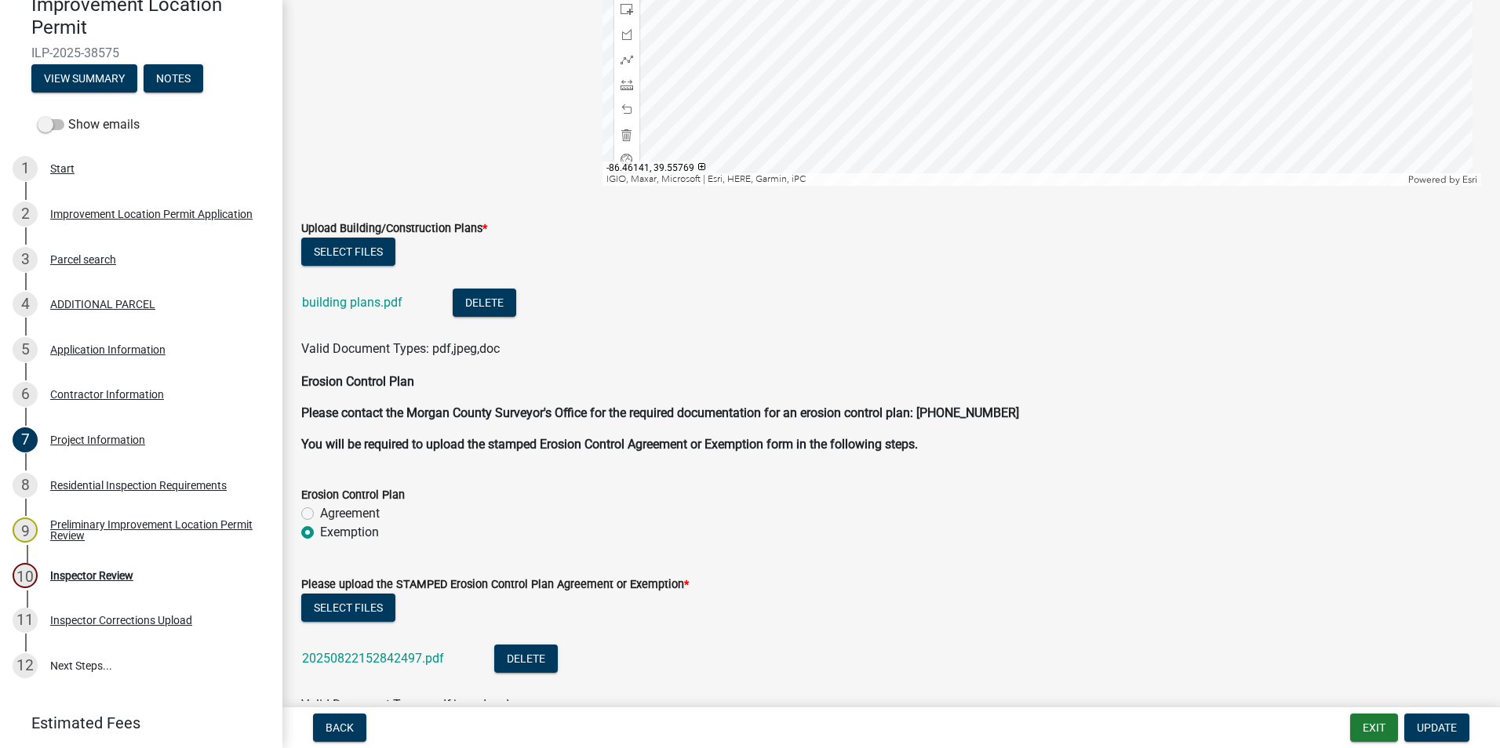
scroll to position [3456, 0]
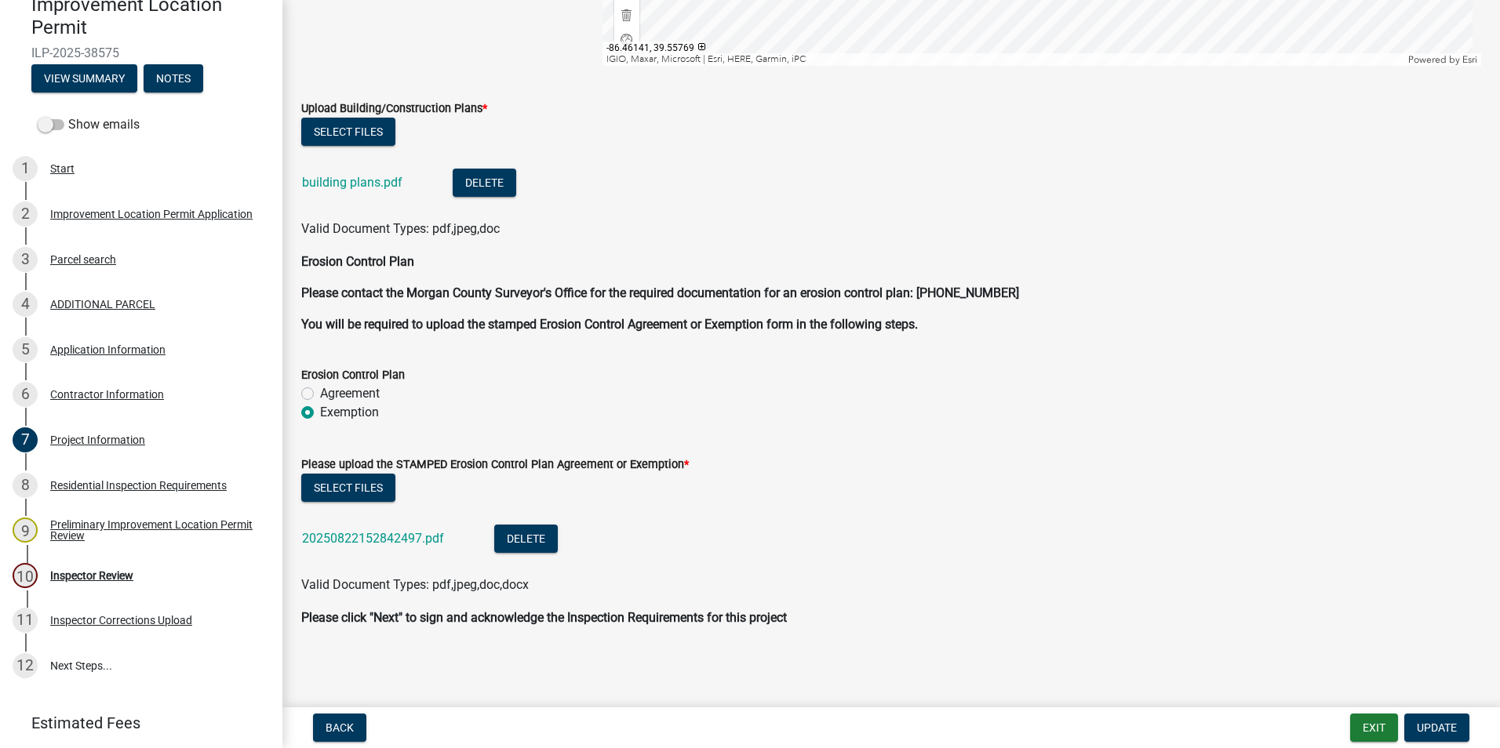
click at [377, 544] on link "20250822152842497.pdf" at bounding box center [373, 538] width 142 height 15
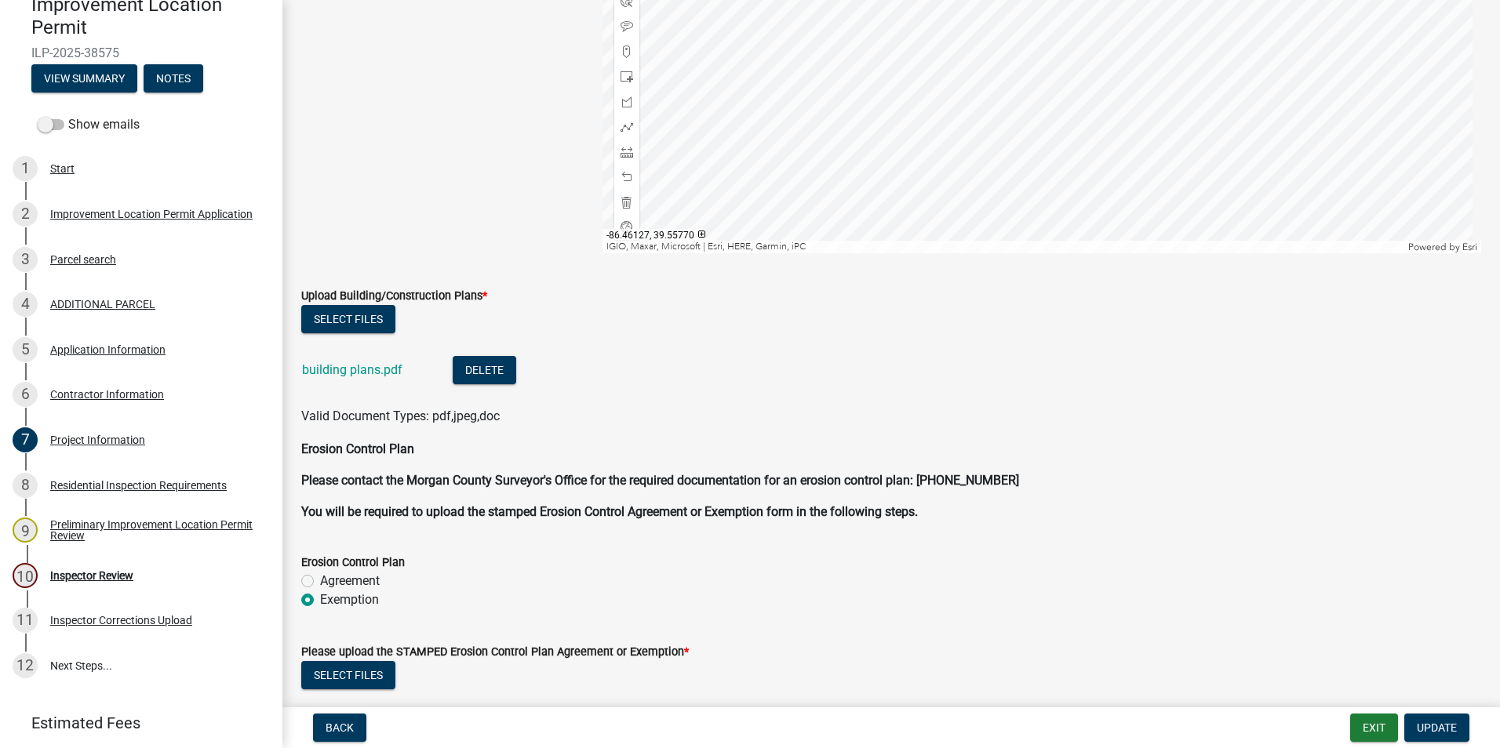
scroll to position [3299, 0]
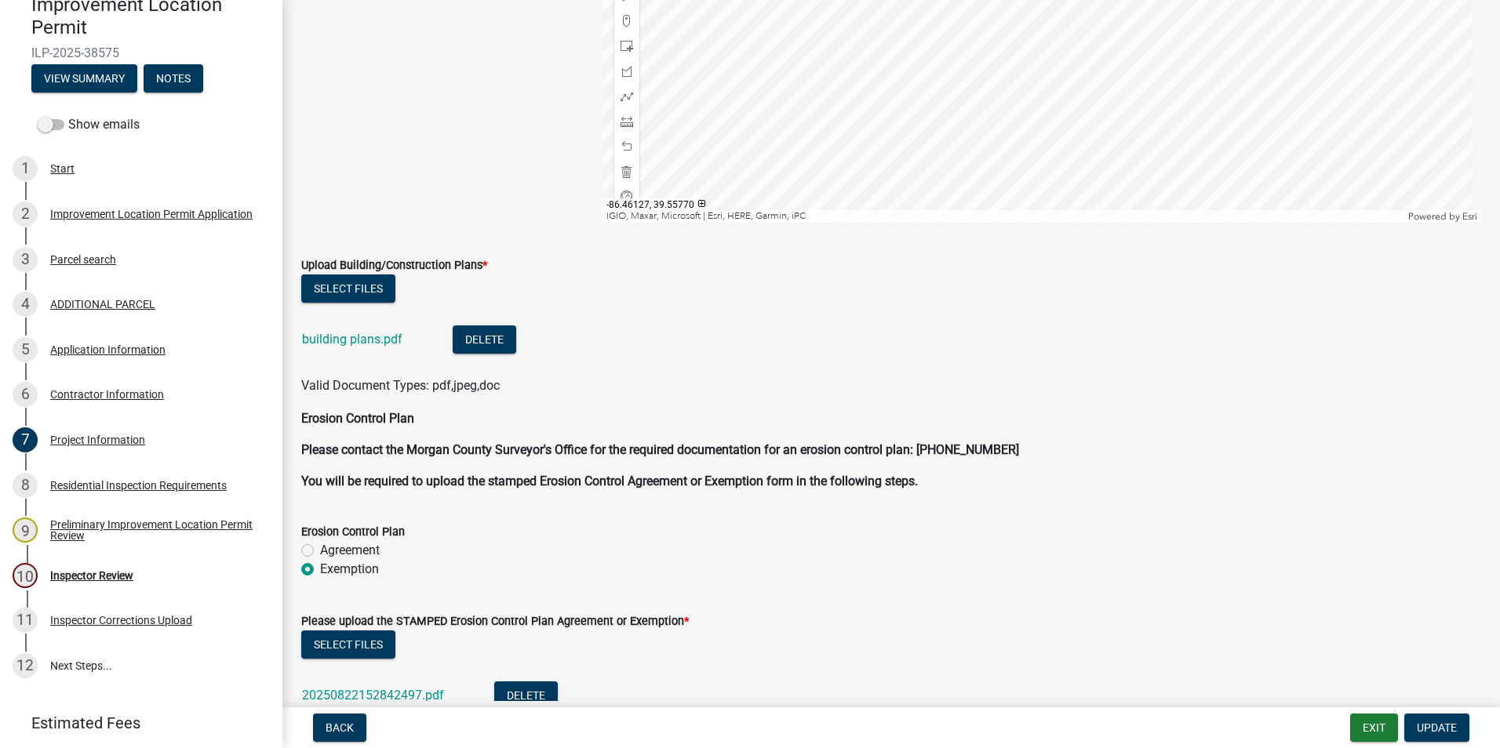
click at [337, 340] on link "building plans.pdf" at bounding box center [352, 339] width 100 height 15
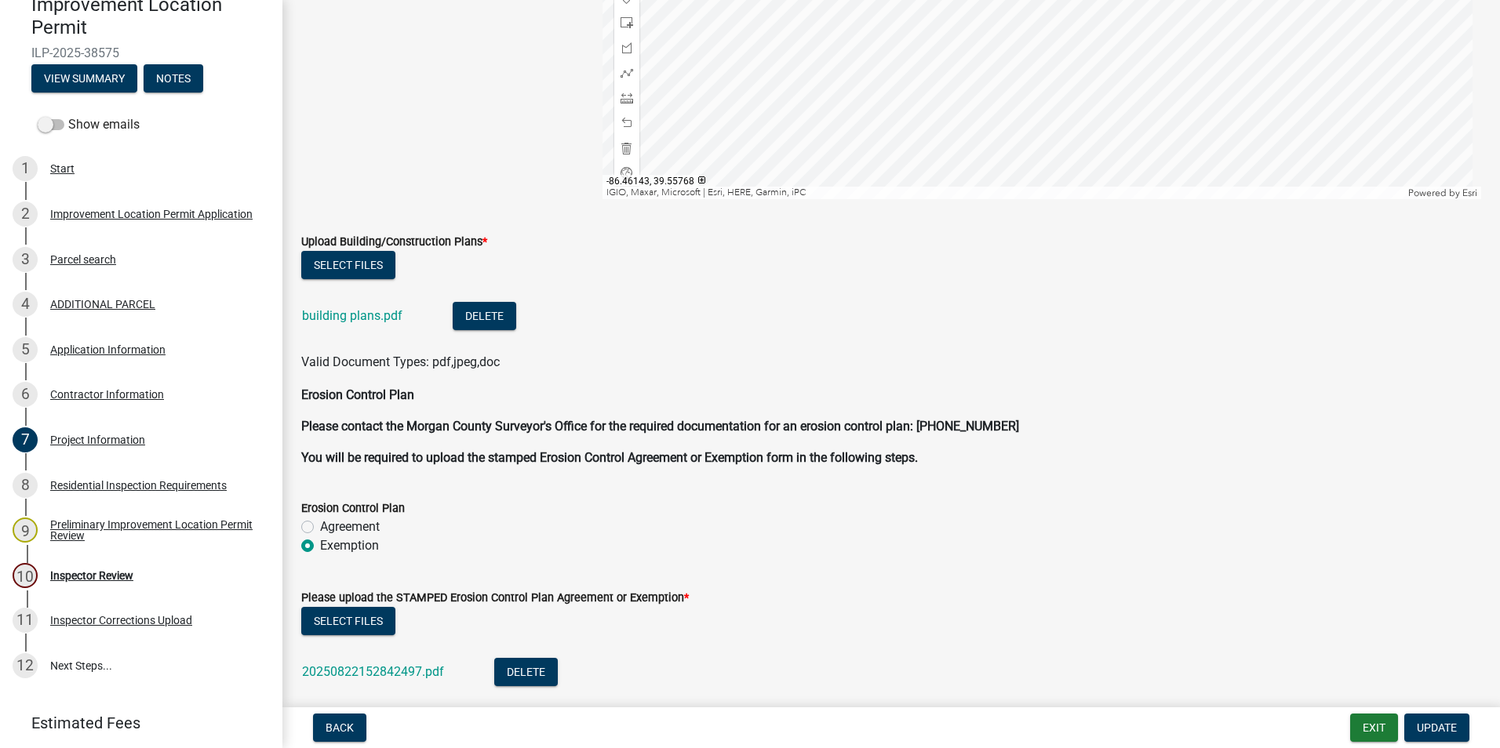
scroll to position [3456, 0]
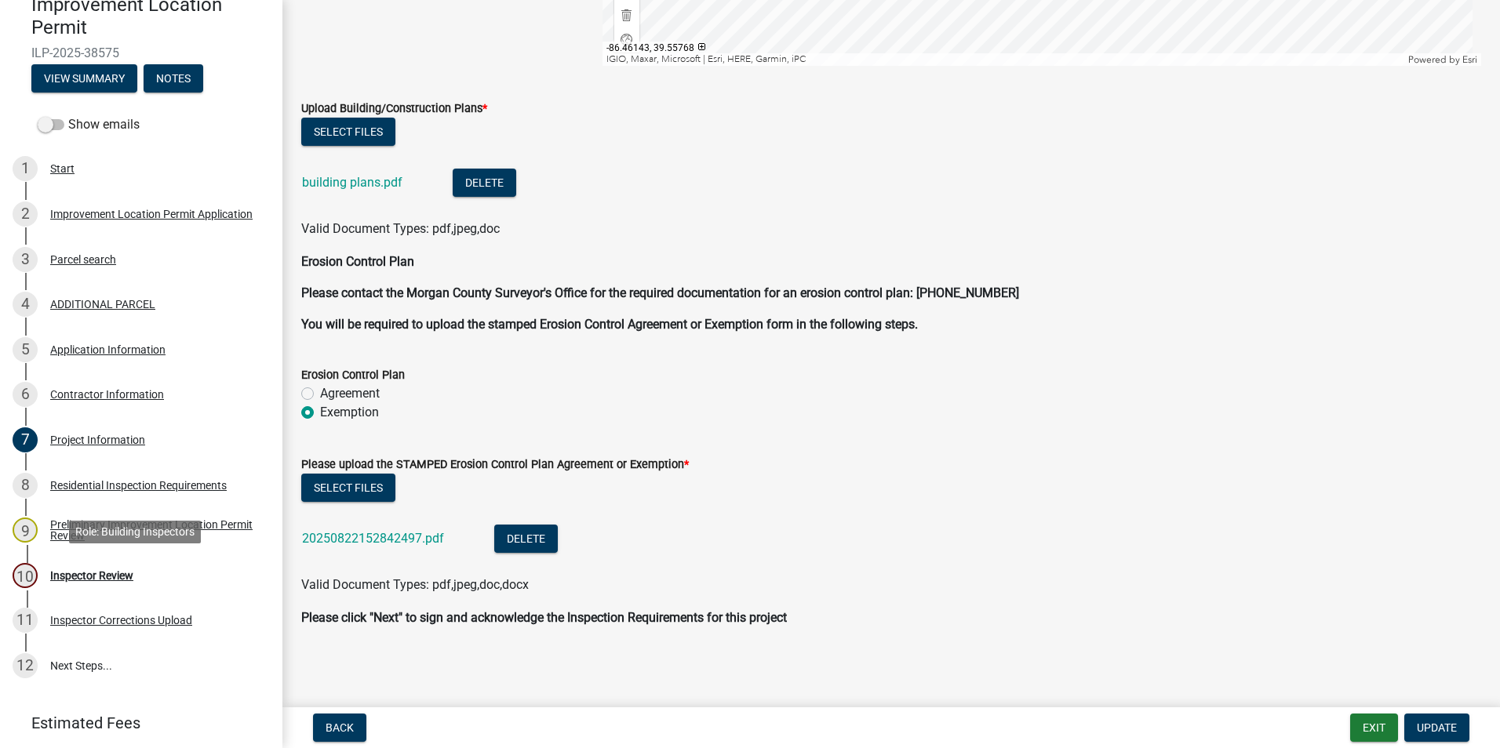
click at [98, 573] on div "Inspector Review" at bounding box center [91, 575] width 83 height 11
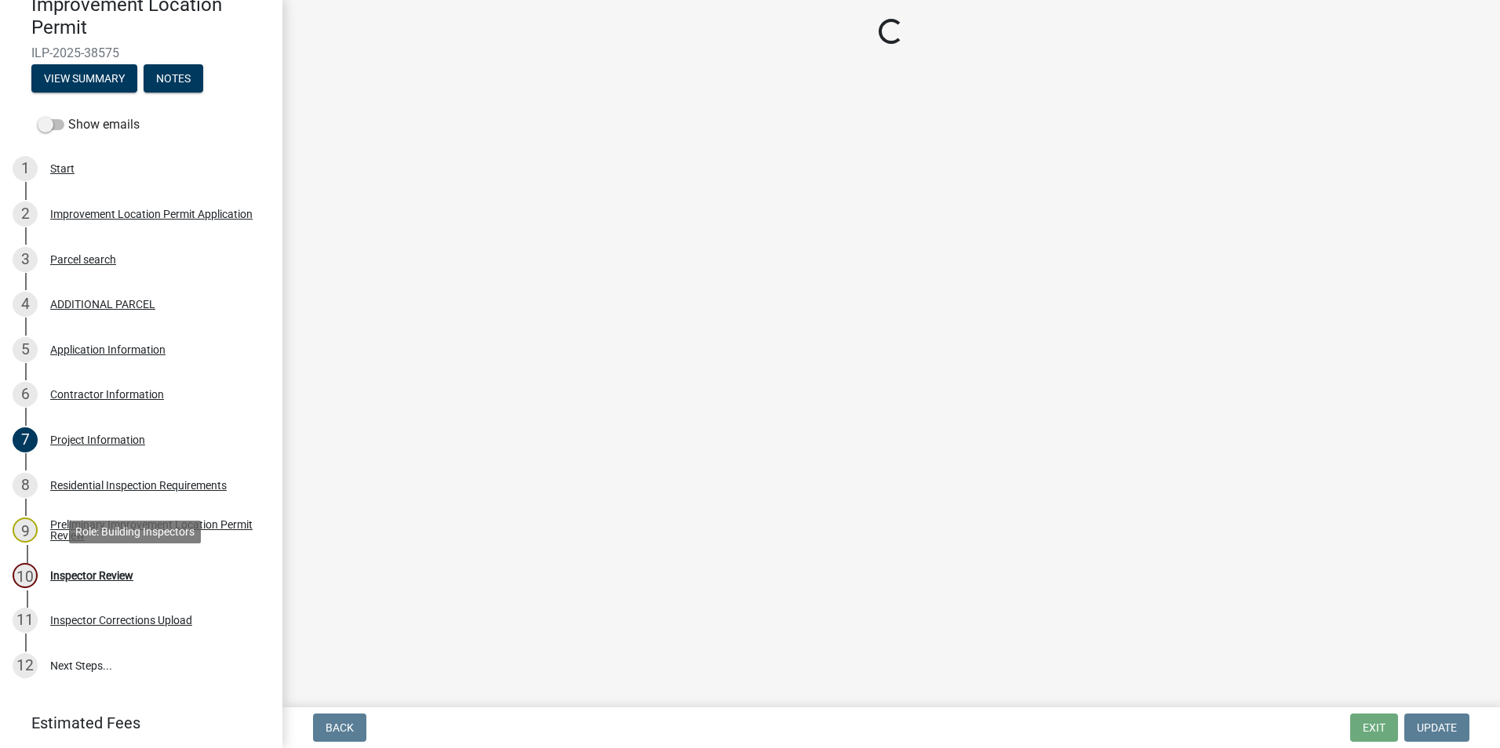
scroll to position [0, 0]
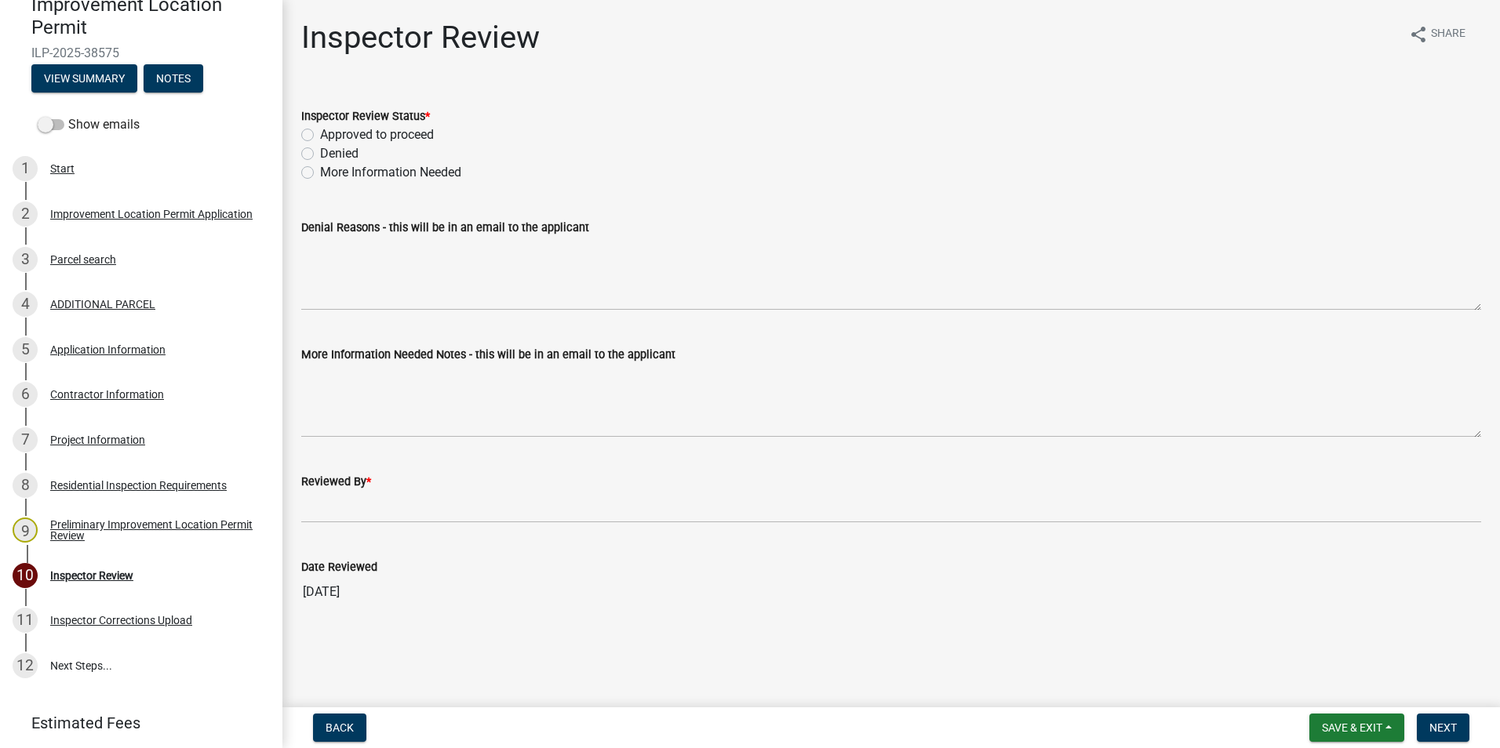
click at [320, 174] on label "More Information Needed" at bounding box center [390, 172] width 141 height 19
click at [320, 173] on input "More Information Needed" at bounding box center [325, 168] width 10 height 10
radio input "true"
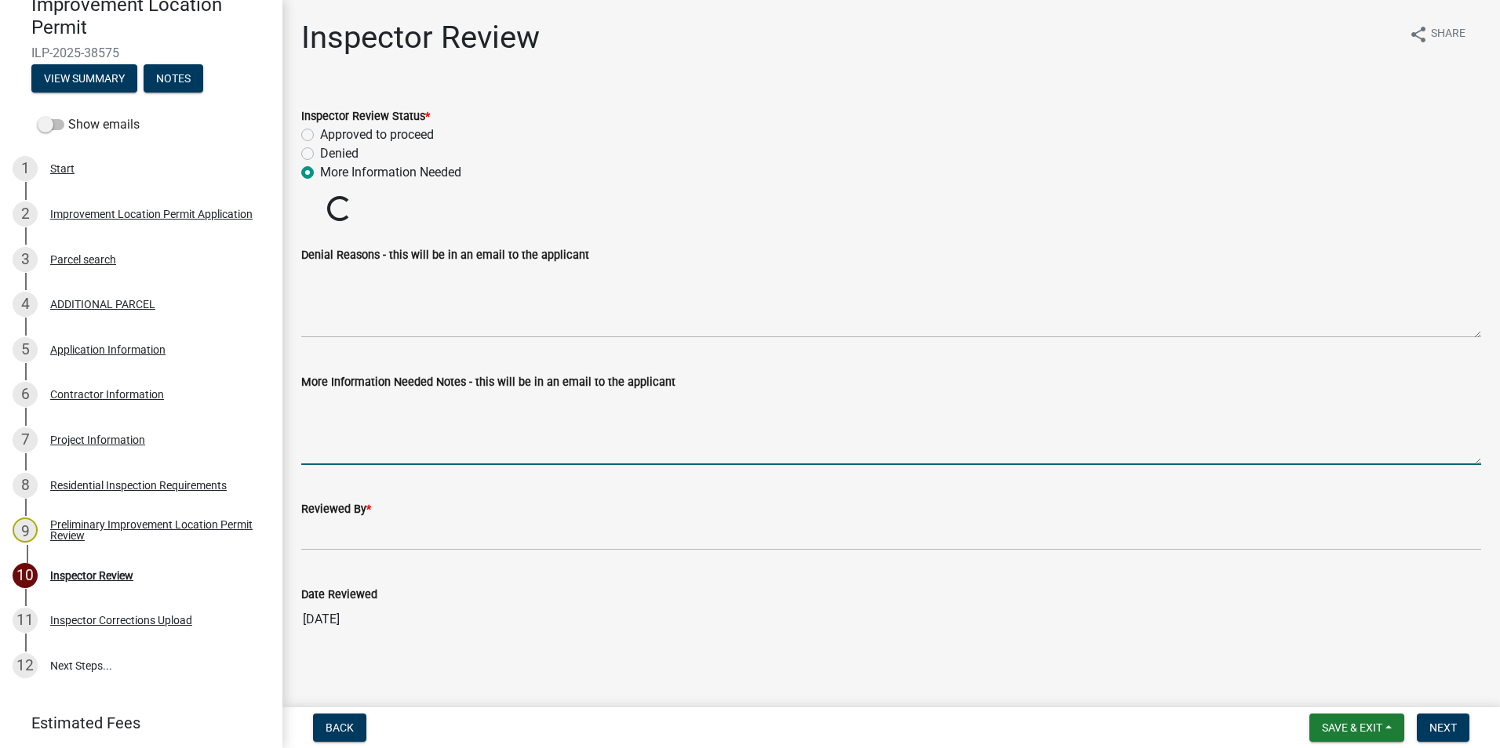
click at [373, 413] on textarea "More Information Needed Notes - this will be in an email to the applicant" at bounding box center [891, 428] width 1180 height 74
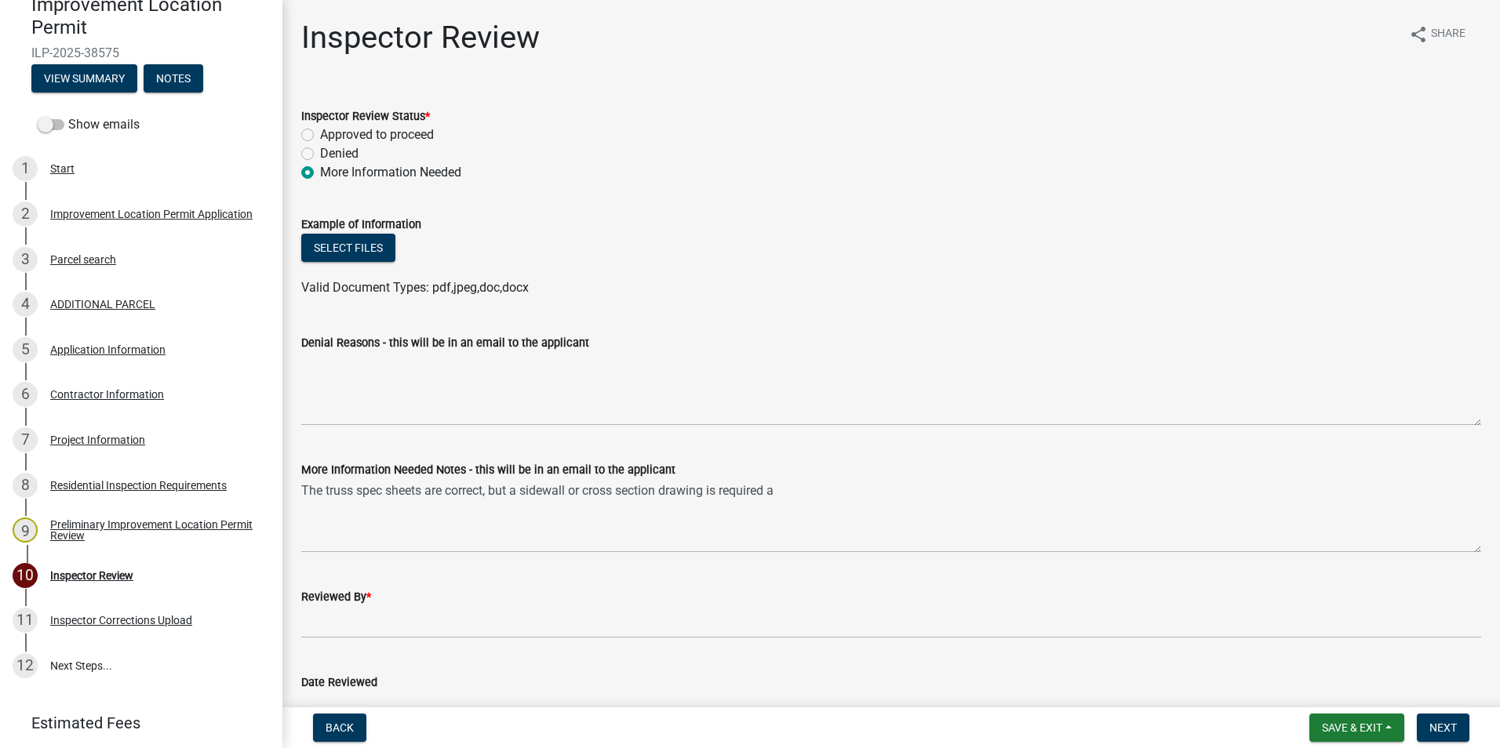
click at [886, 346] on div "Denial Reasons - this will be in an email to the applicant" at bounding box center [891, 342] width 1180 height 19
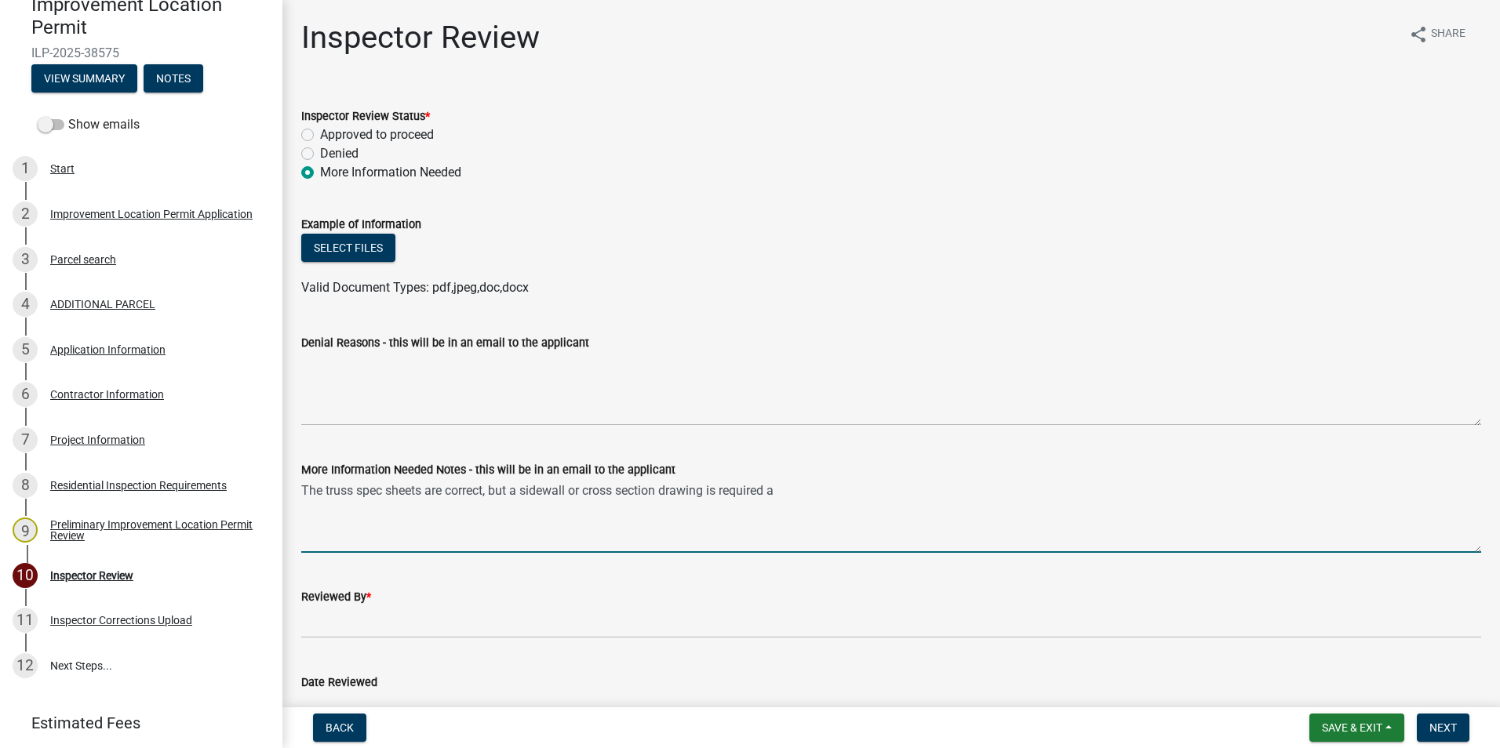
click at [803, 497] on textarea "The truss spec sheets are correct, but a sidewall or cross section drawing is r…" at bounding box center [891, 516] width 1180 height 74
type textarea "The truss spec sheets are correct, but a sidewall or cross section drawing is r…"
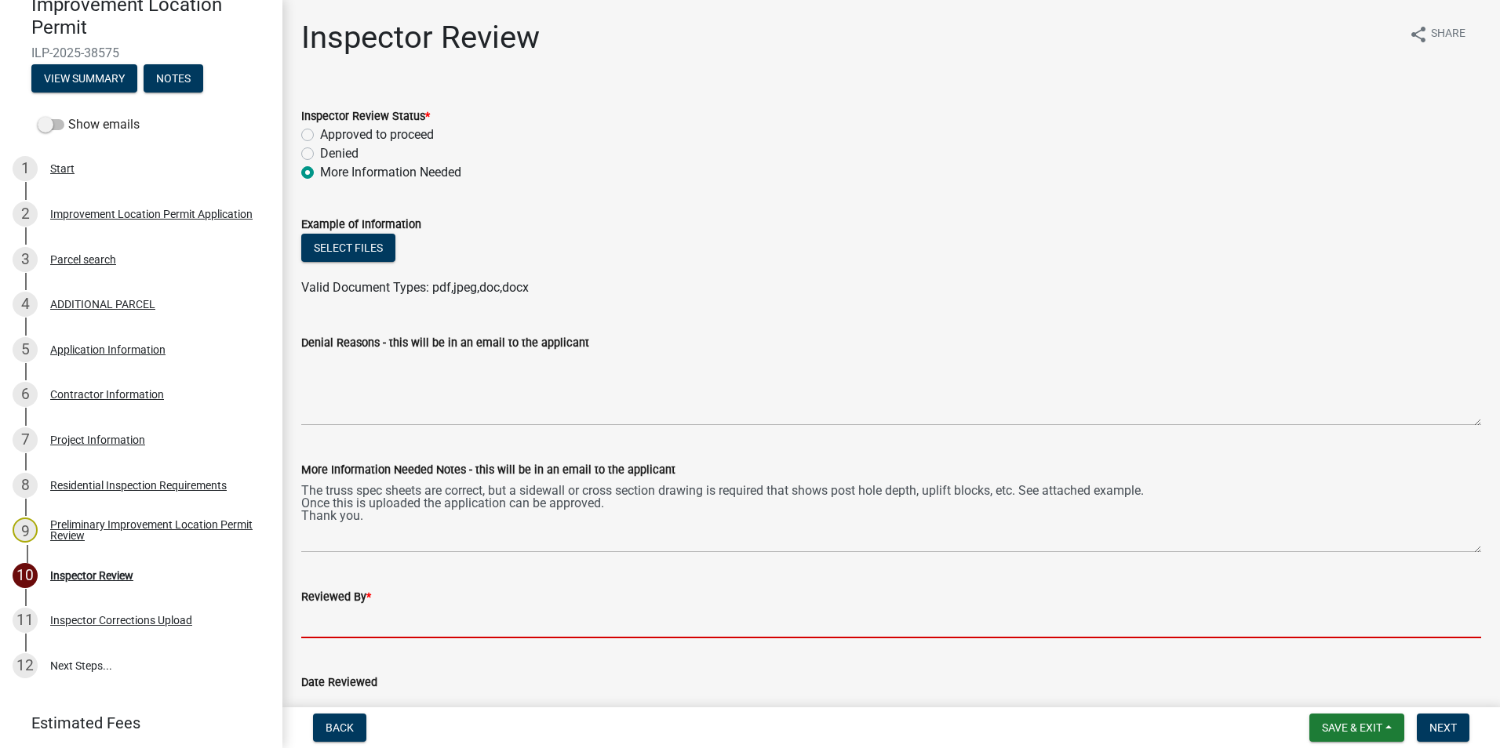
click at [397, 618] on input "Reviewed By *" at bounding box center [891, 622] width 1180 height 32
type input "AFM"
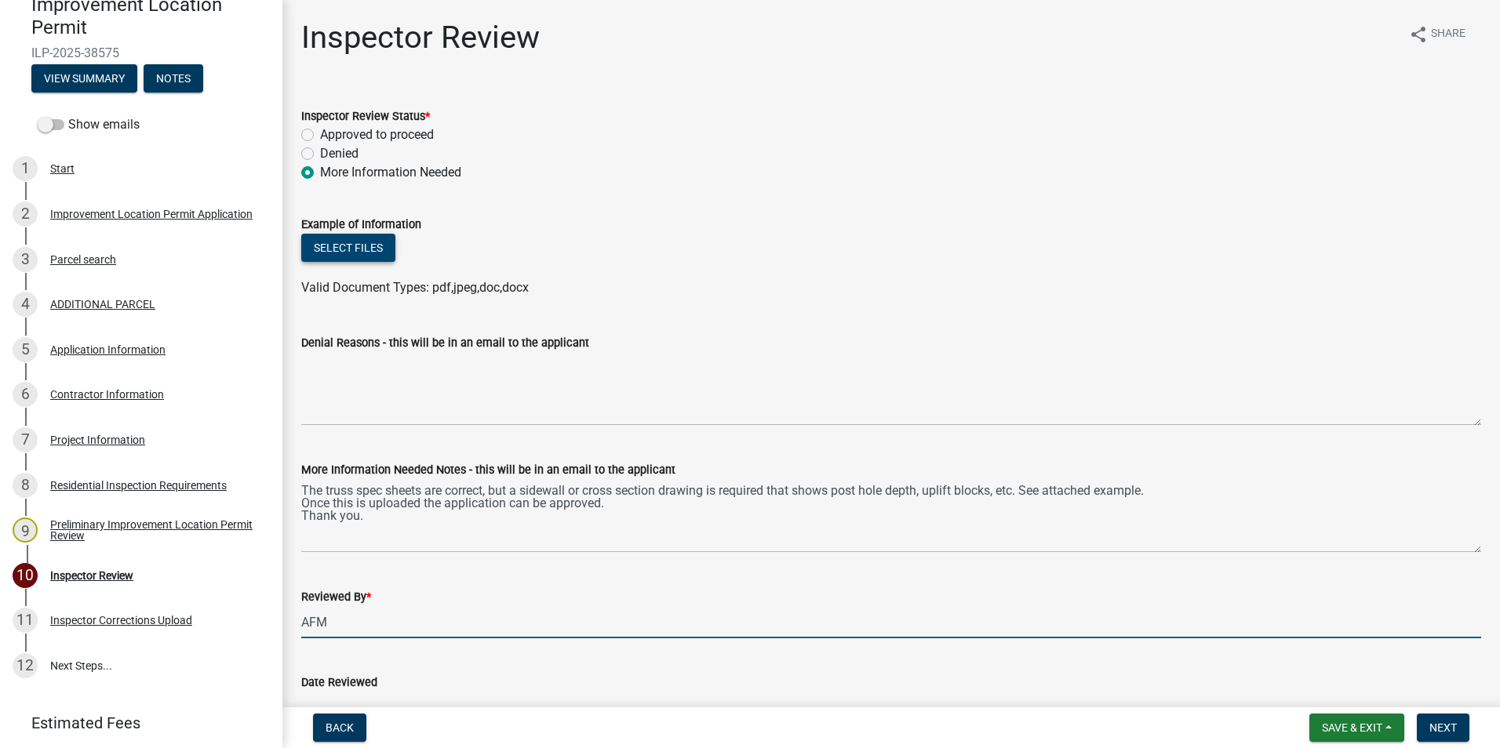
click at [363, 249] on button "Select files" at bounding box center [348, 248] width 94 height 28
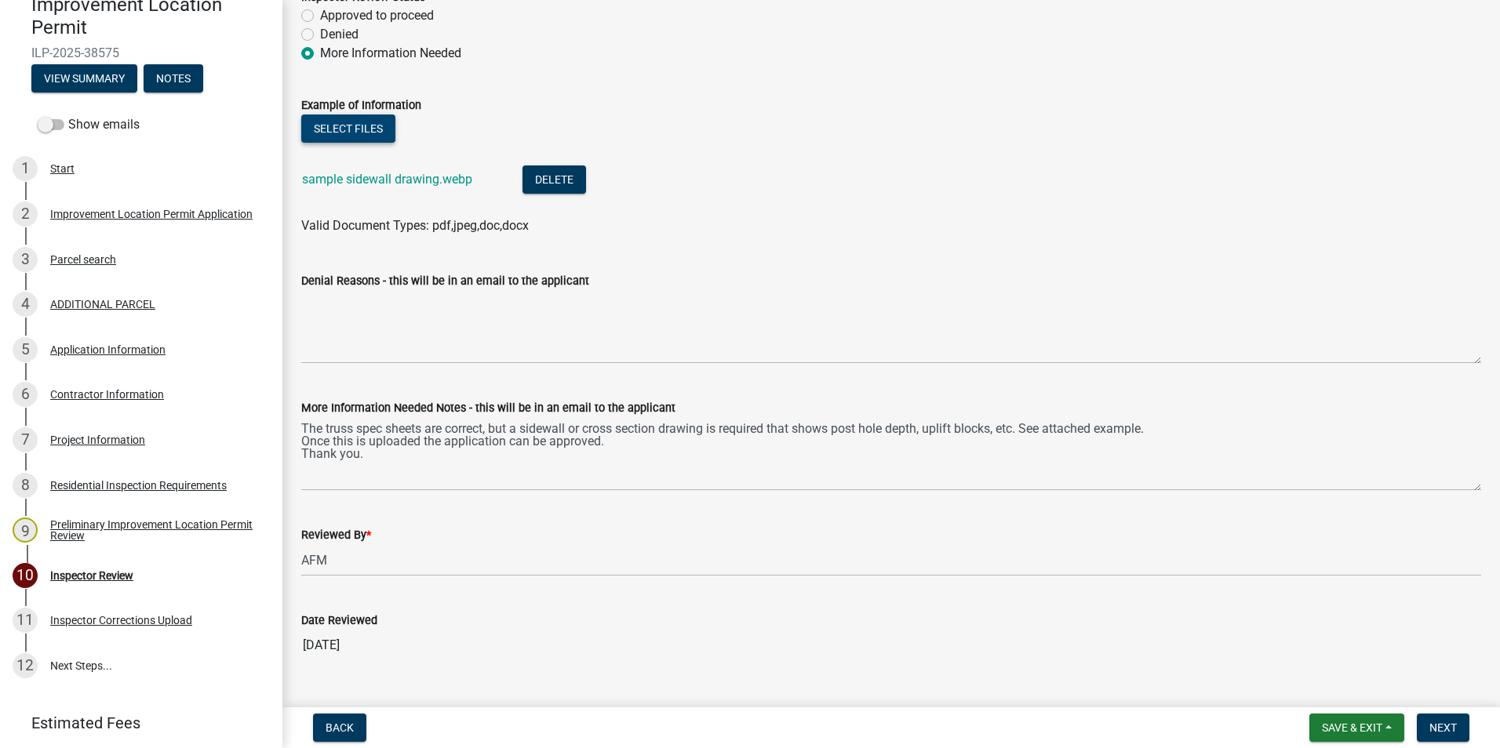
scroll to position [153, 0]
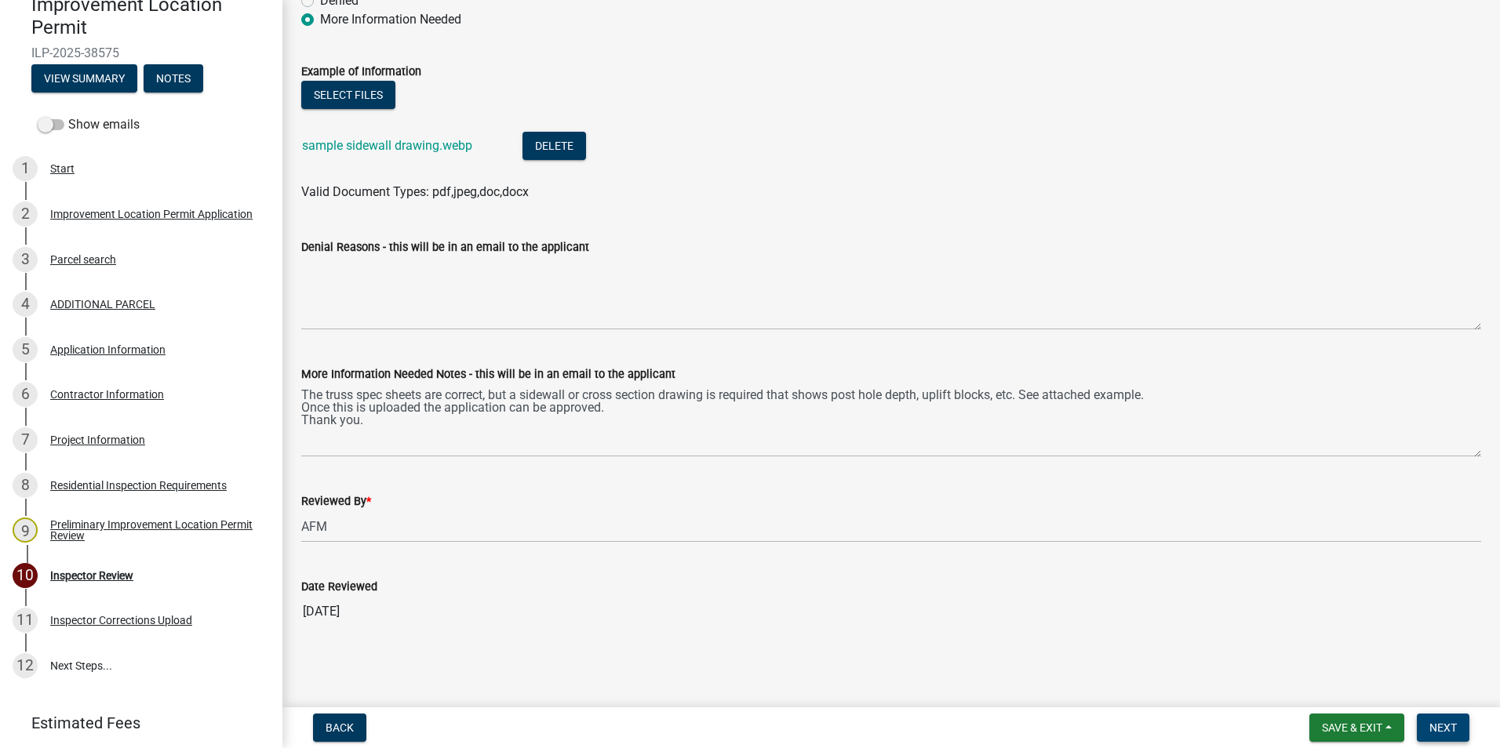
click at [1431, 720] on button "Next" at bounding box center [1443, 728] width 53 height 28
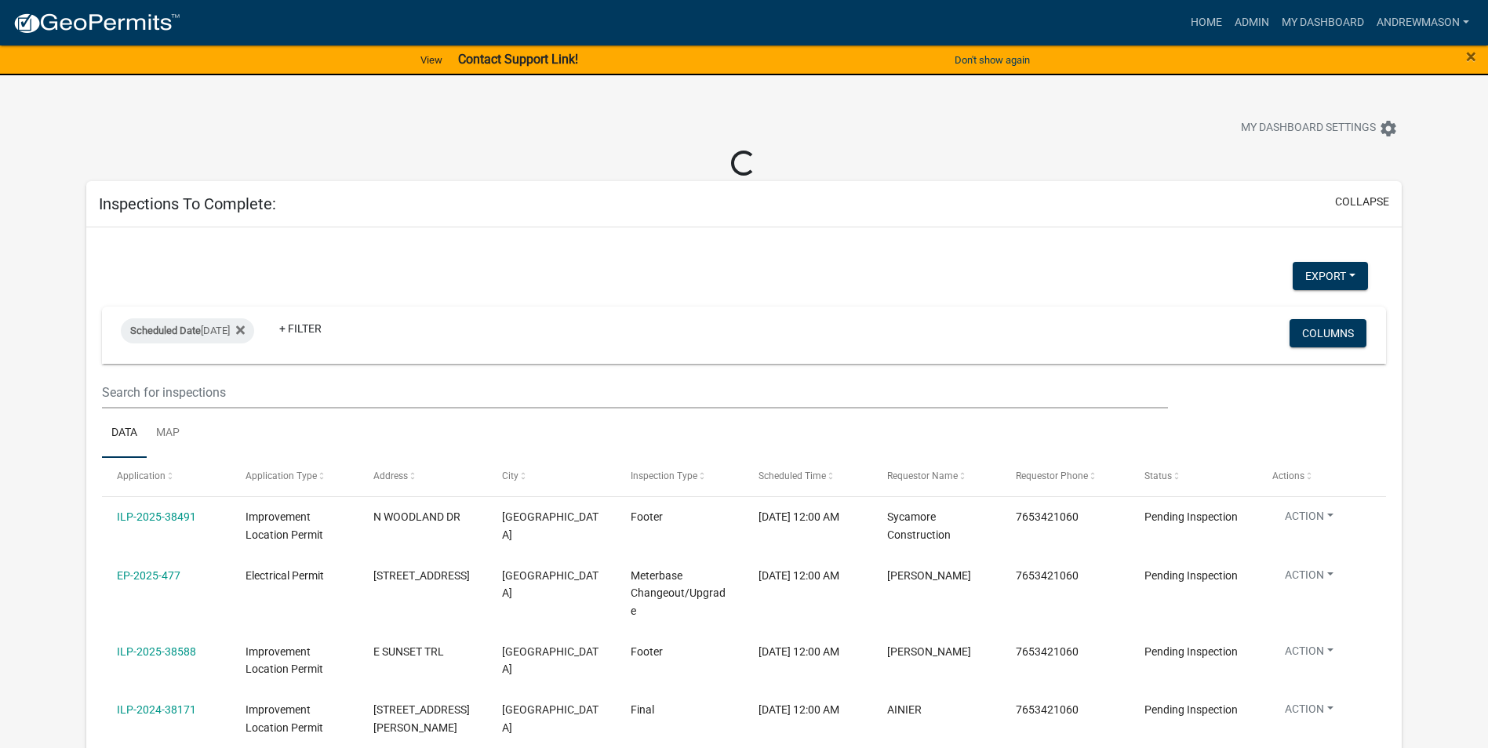
select select "3: 100"
